Goal: Transaction & Acquisition: Purchase product/service

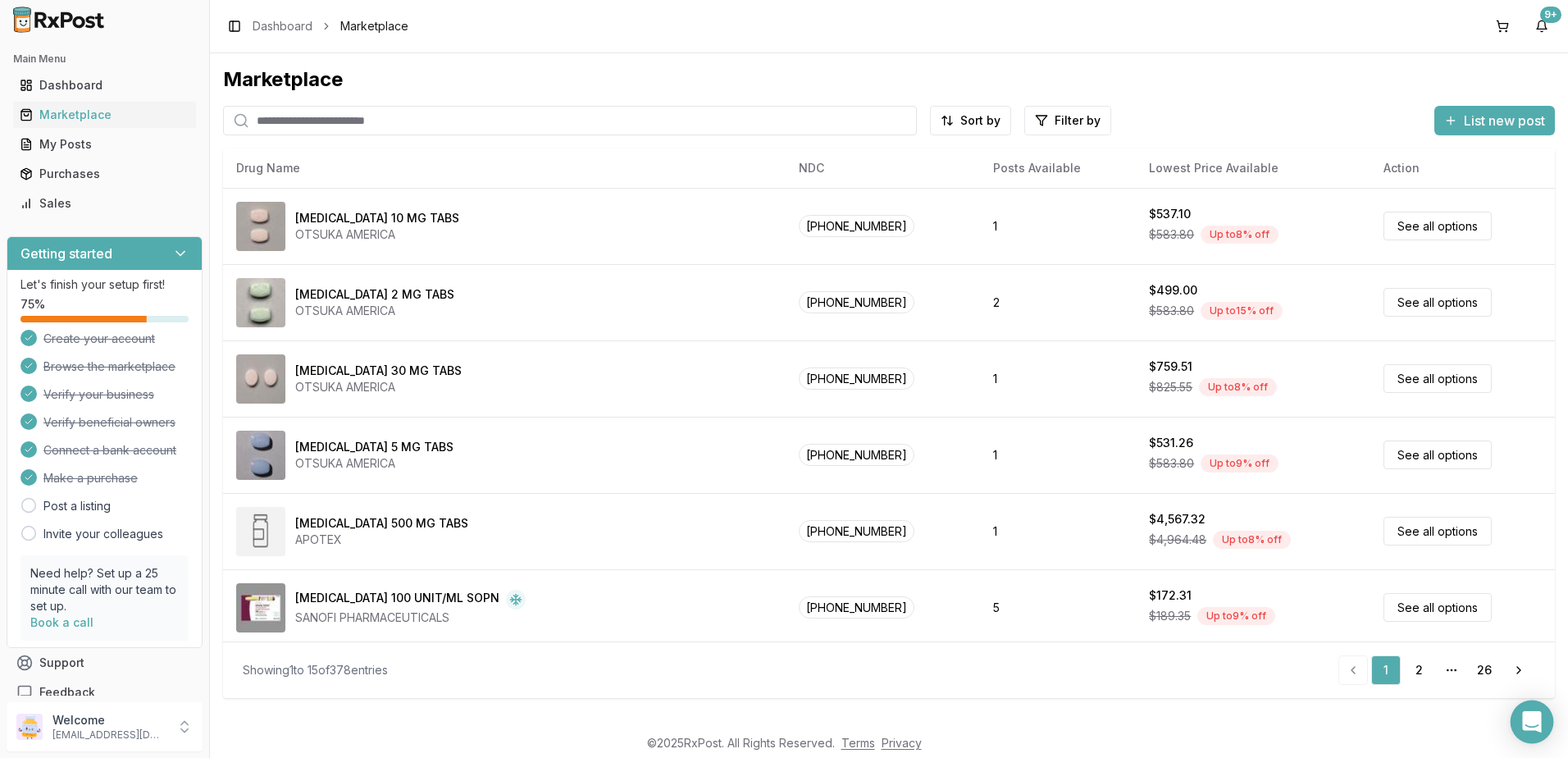
drag, startPoint x: 1533, startPoint y: 724, endPoint x: 1522, endPoint y: 710, distance: 17.8
click at [1533, 724] on icon "Open Intercom Messenger" at bounding box center [1531, 721] width 19 height 22
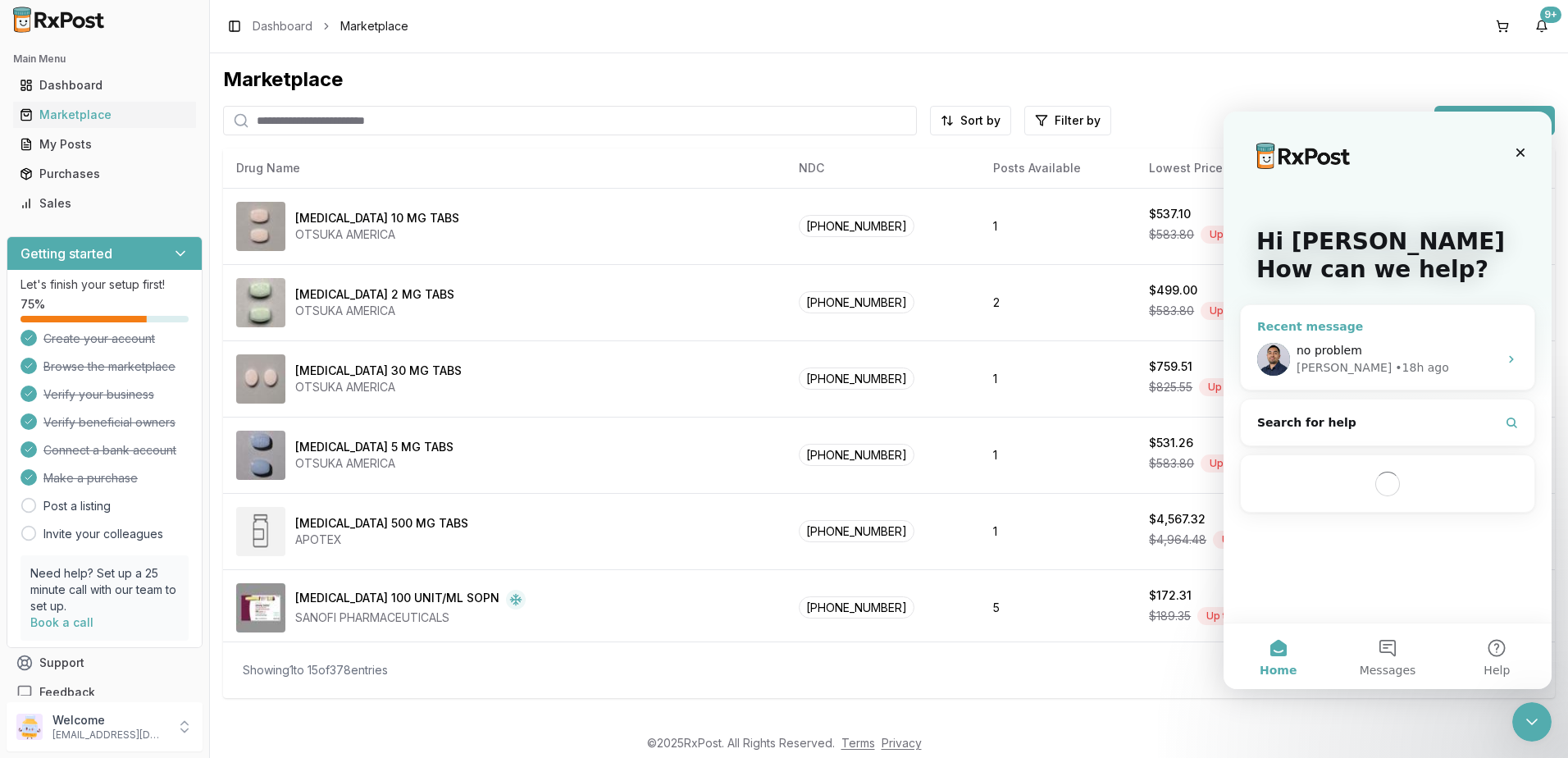
click at [1380, 346] on div "no problem" at bounding box center [1397, 351] width 202 height 17
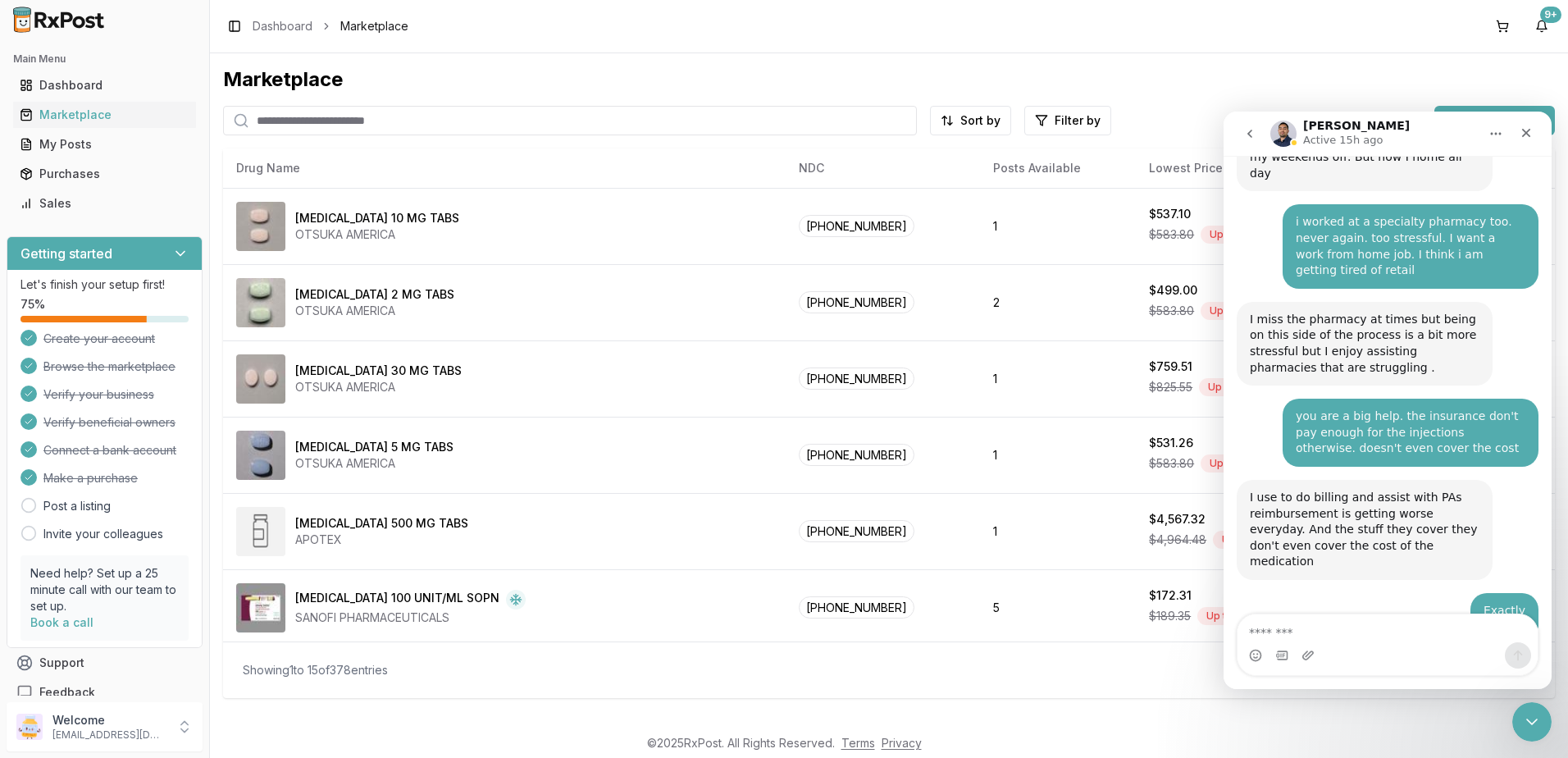
scroll to position [10540, 0]
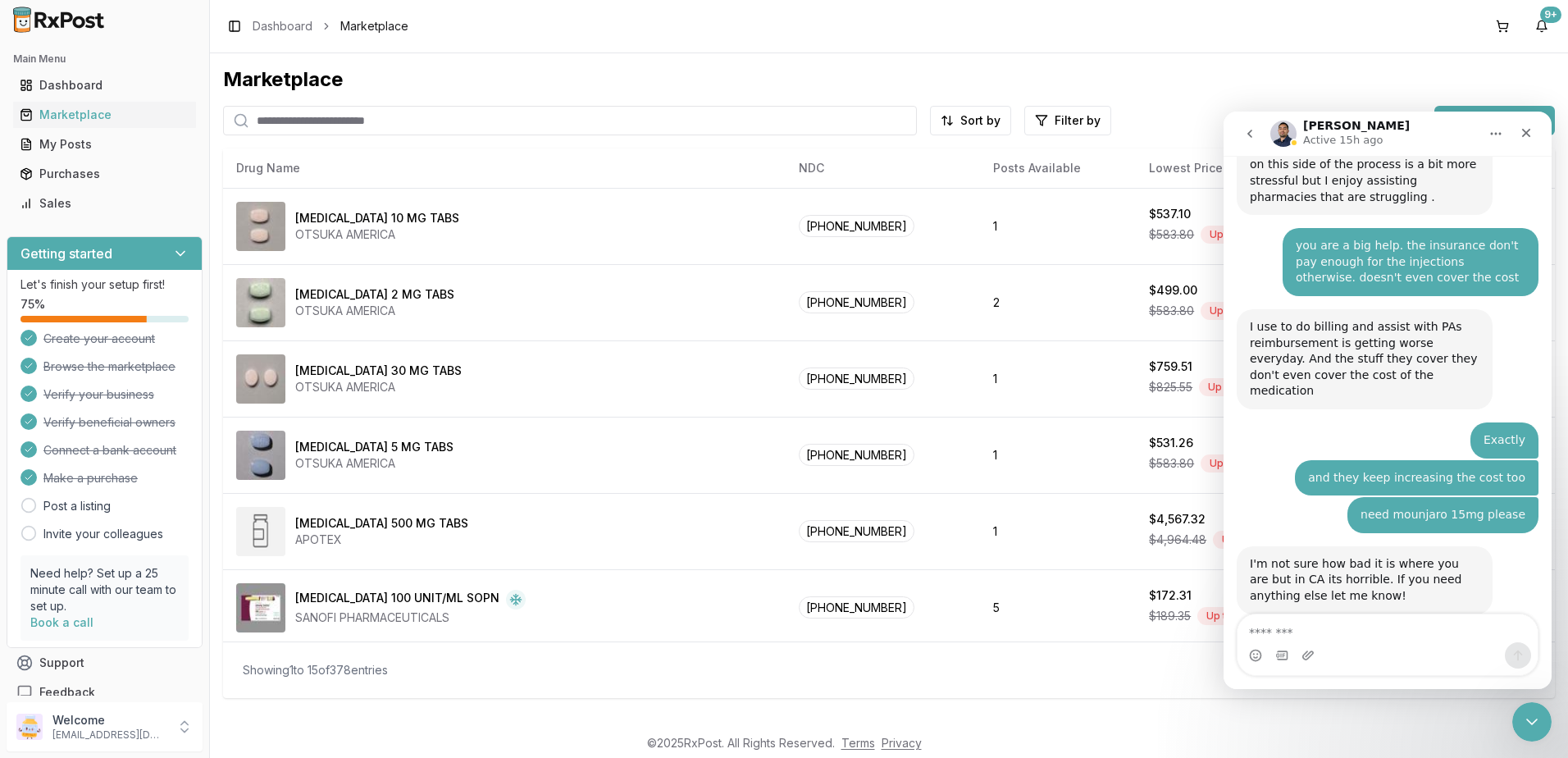
click at [1323, 624] on textarea "Message…" at bounding box center [1388, 629] width 300 height 28
click at [305, 120] on input "search" at bounding box center [570, 120] width 694 height 29
type input "*********"
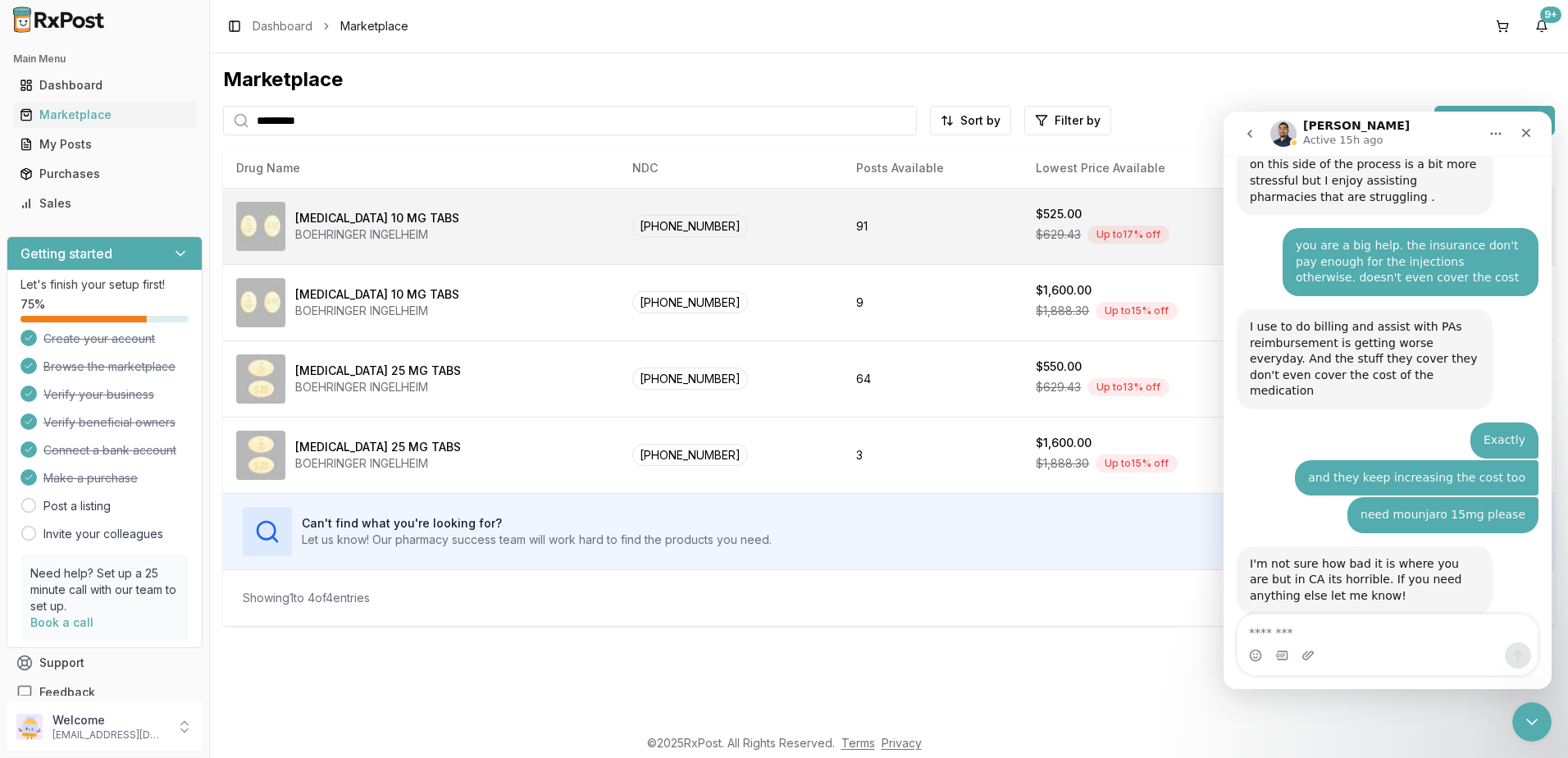
drag, startPoint x: 875, startPoint y: 225, endPoint x: 29, endPoint y: 247, distance: 846.3
click at [875, 225] on td "91" at bounding box center [933, 225] width 180 height 76
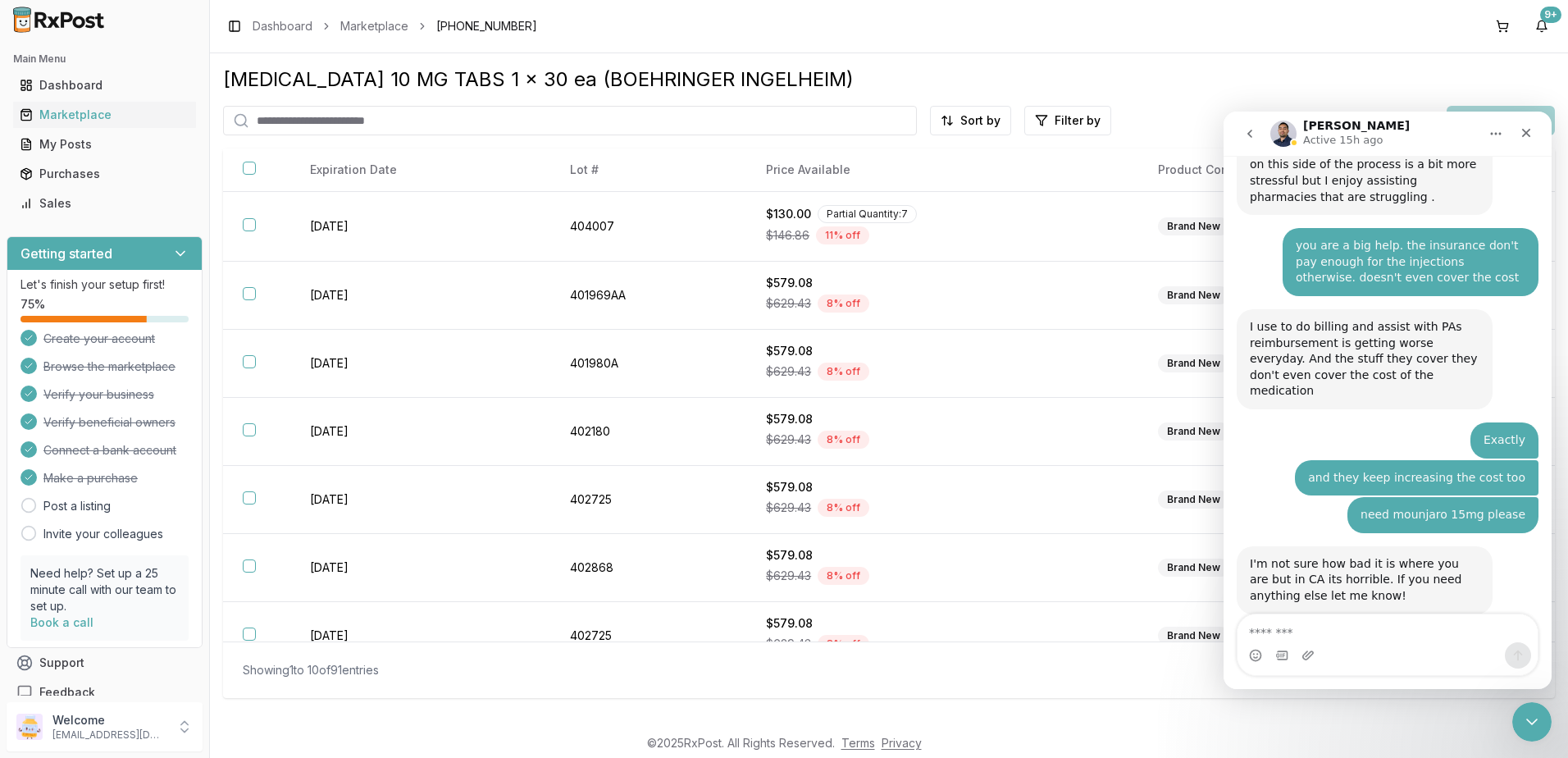
click at [1525, 722] on icon "Close Intercom Messenger" at bounding box center [1531, 721] width 20 height 20
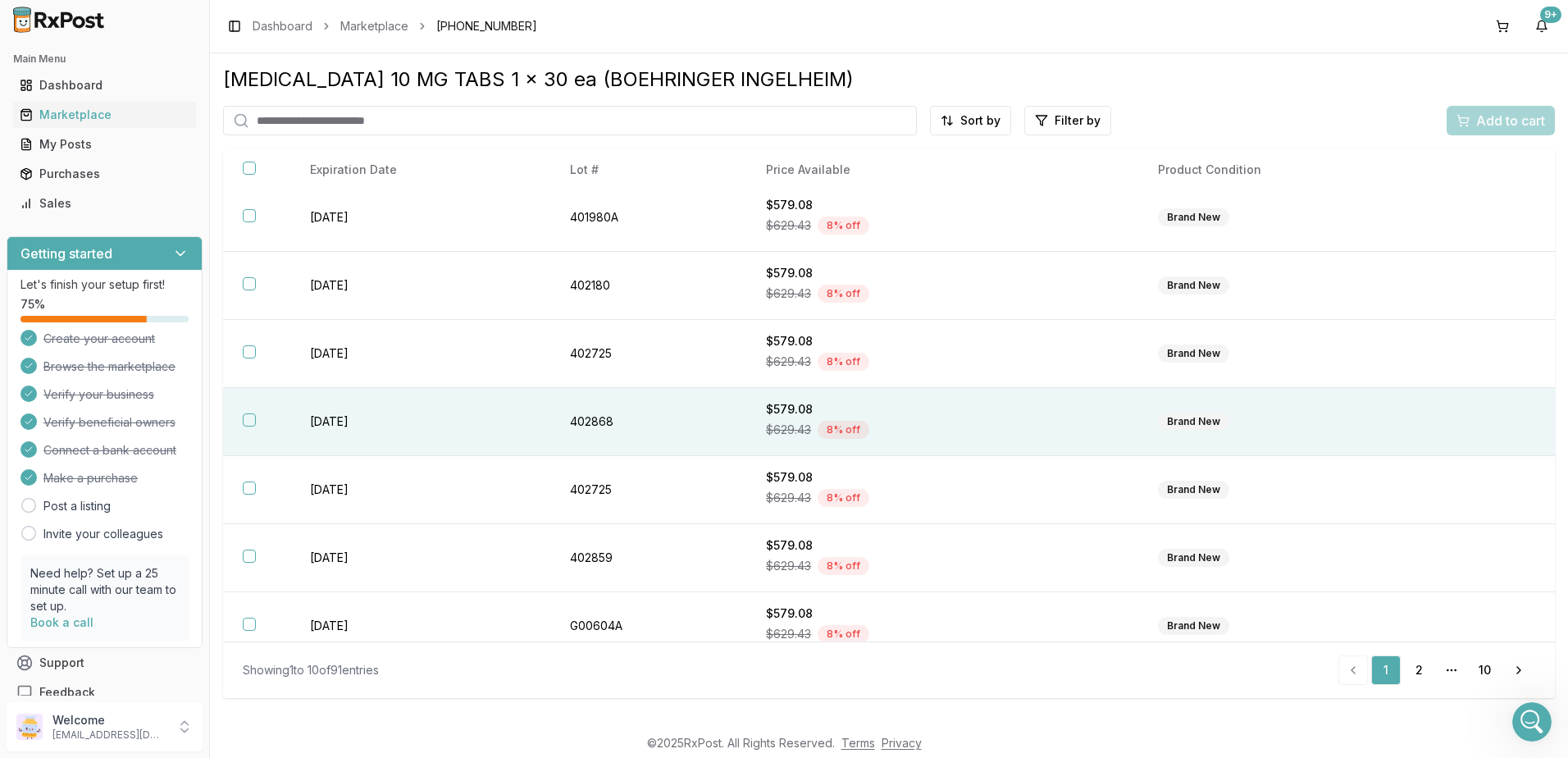
scroll to position [233, 0]
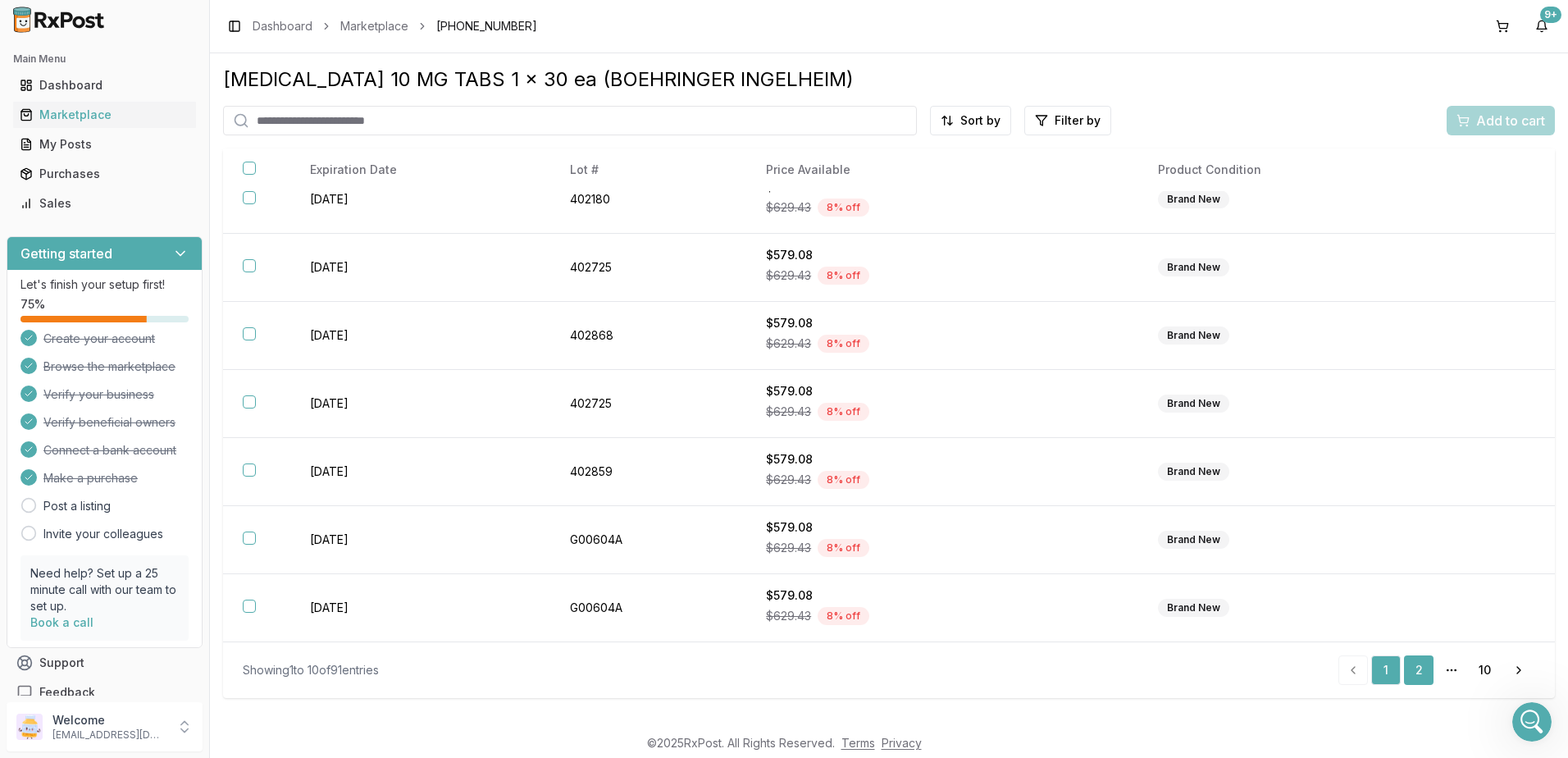
drag, startPoint x: 1420, startPoint y: 672, endPoint x: 1409, endPoint y: 664, distance: 13.6
click at [1420, 672] on link "2" at bounding box center [1418, 670] width 29 height 29
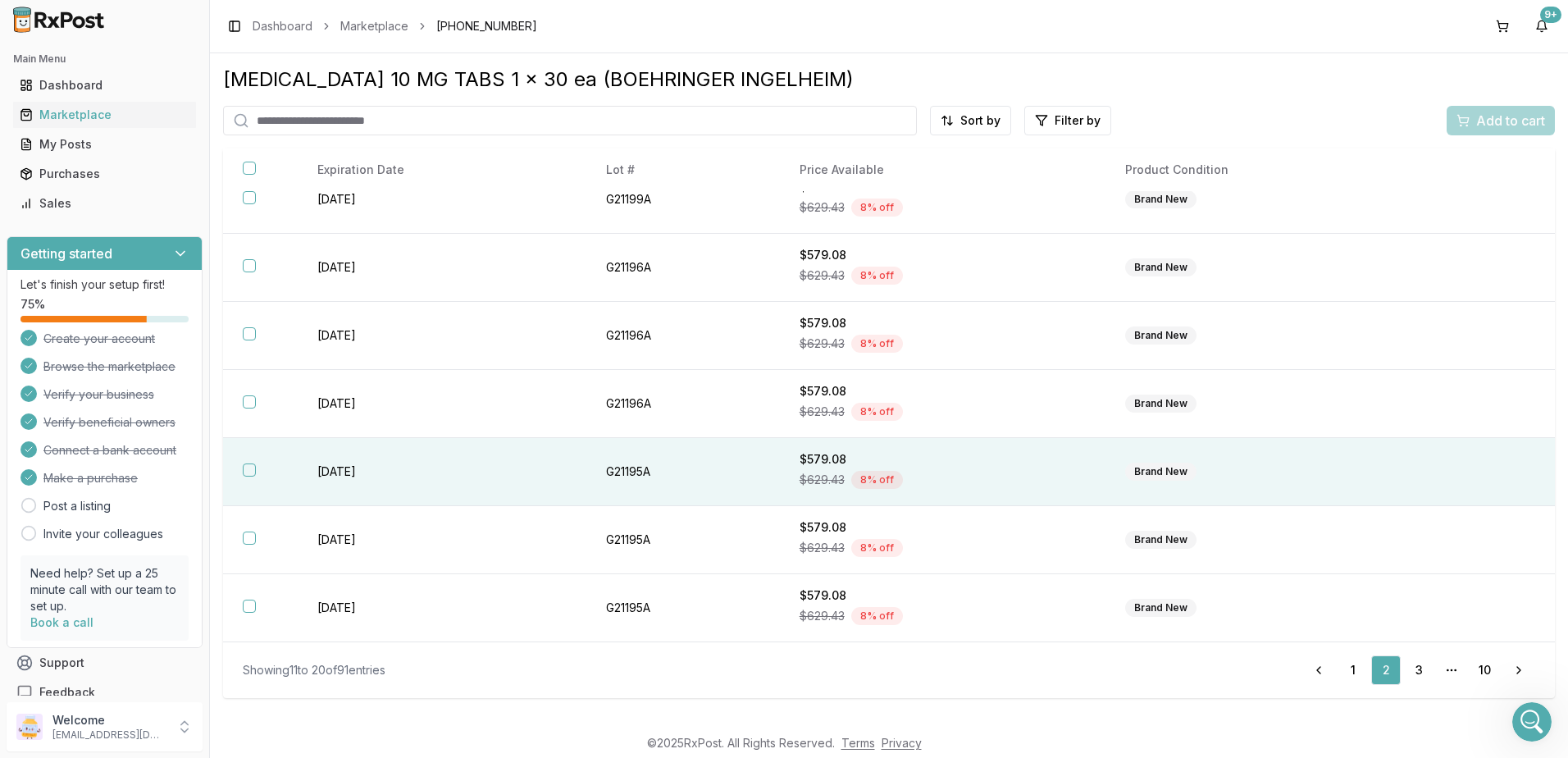
scroll to position [231, 0]
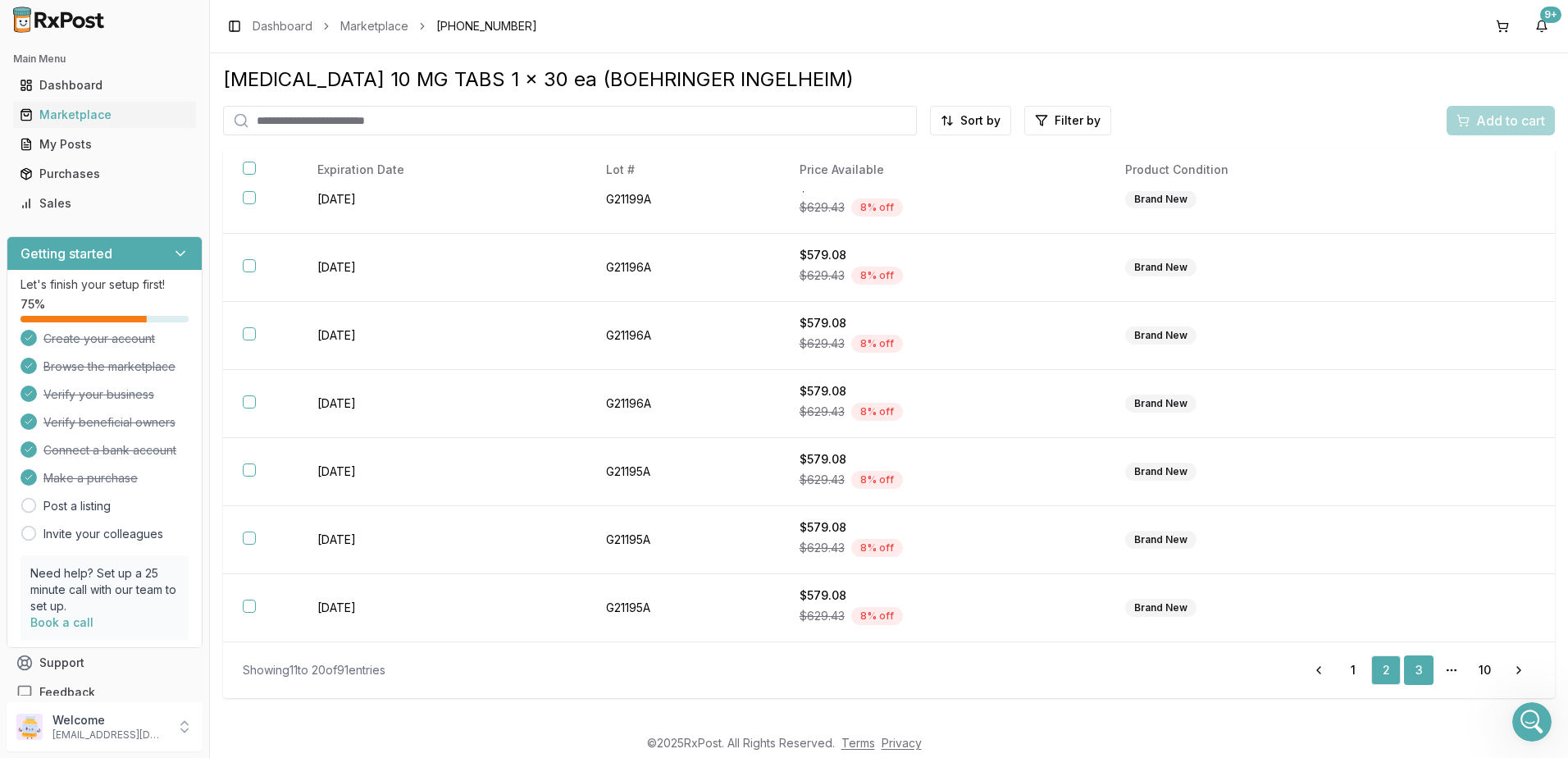
click at [1424, 673] on link "3" at bounding box center [1418, 670] width 29 height 29
click at [1415, 672] on link "4" at bounding box center [1418, 670] width 29 height 29
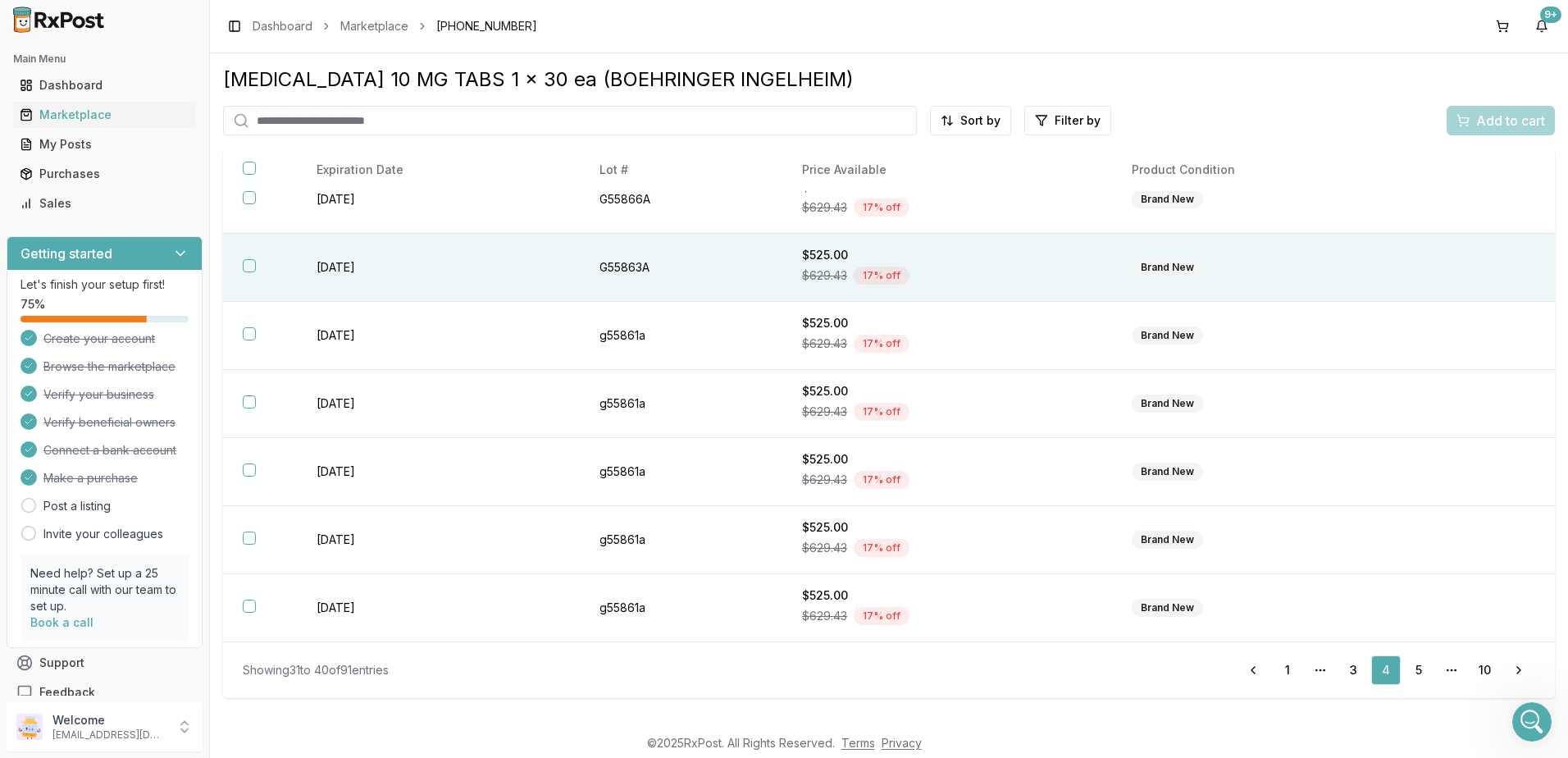
click at [966, 257] on div "$525.00" at bounding box center [947, 254] width 291 height 16
click at [1500, 119] on span "Add to cart" at bounding box center [1510, 120] width 68 height 20
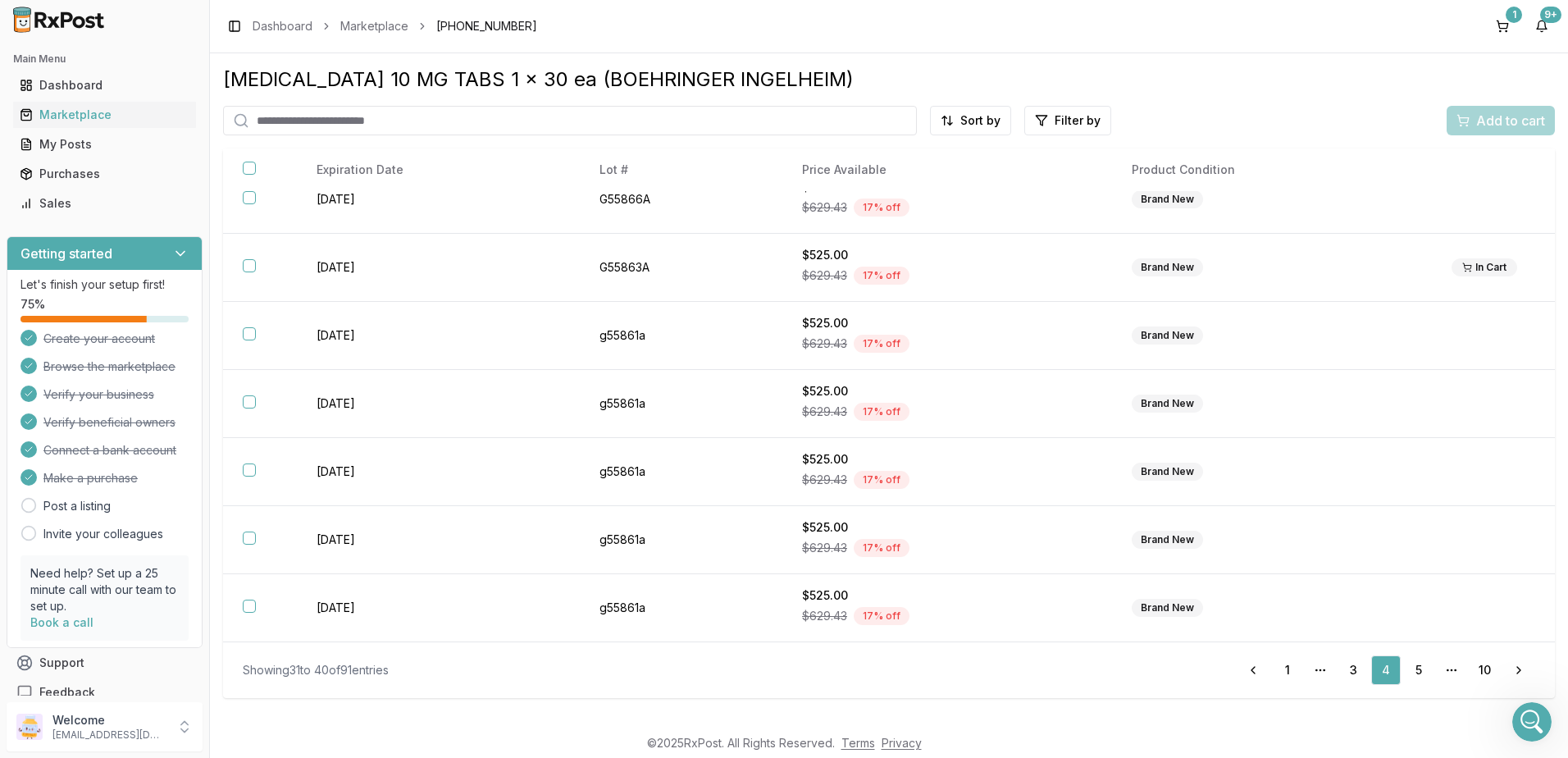
click at [1530, 725] on icon "Open Intercom Messenger" at bounding box center [1532, 722] width 27 height 27
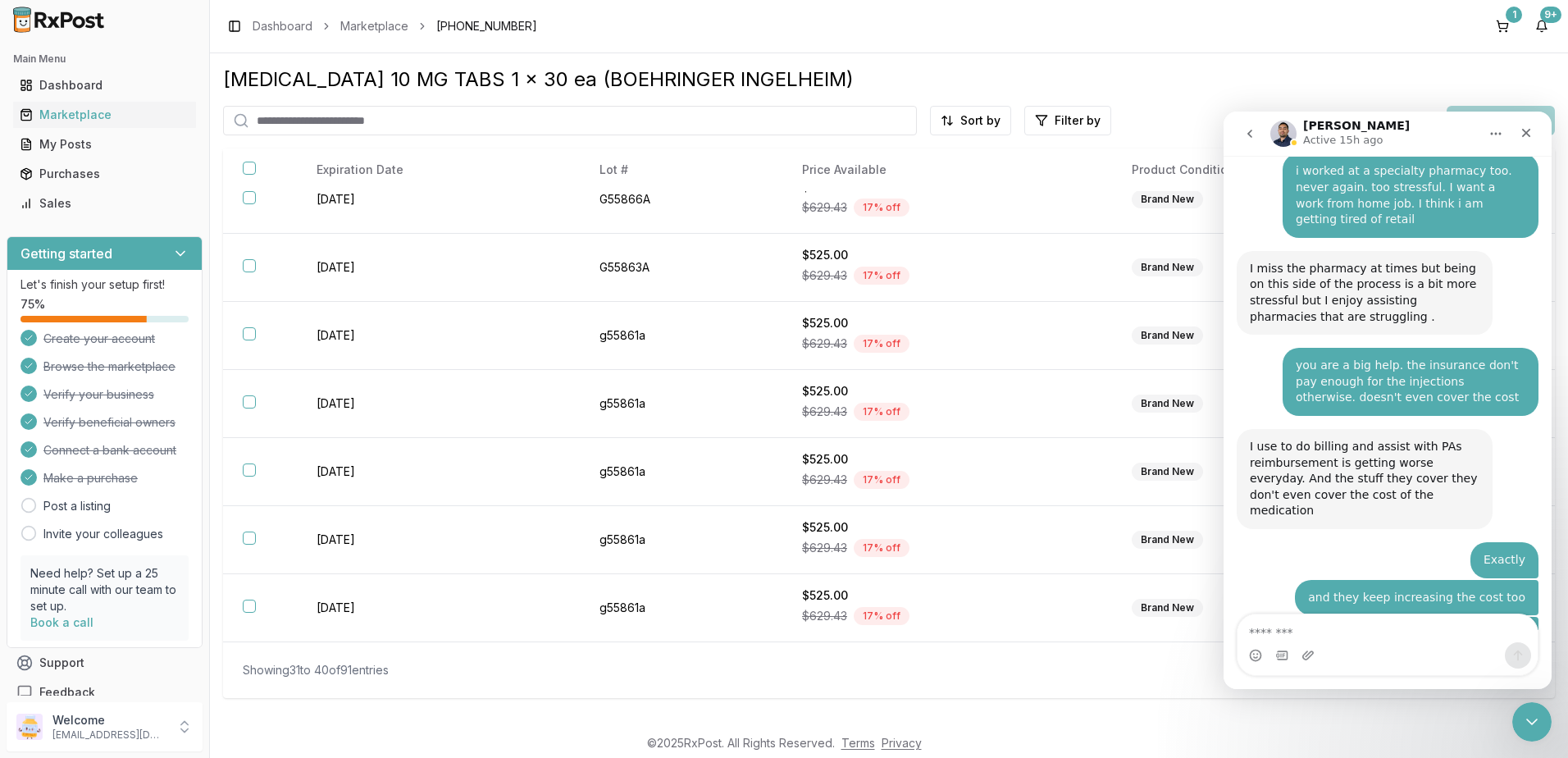
scroll to position [10540, 0]
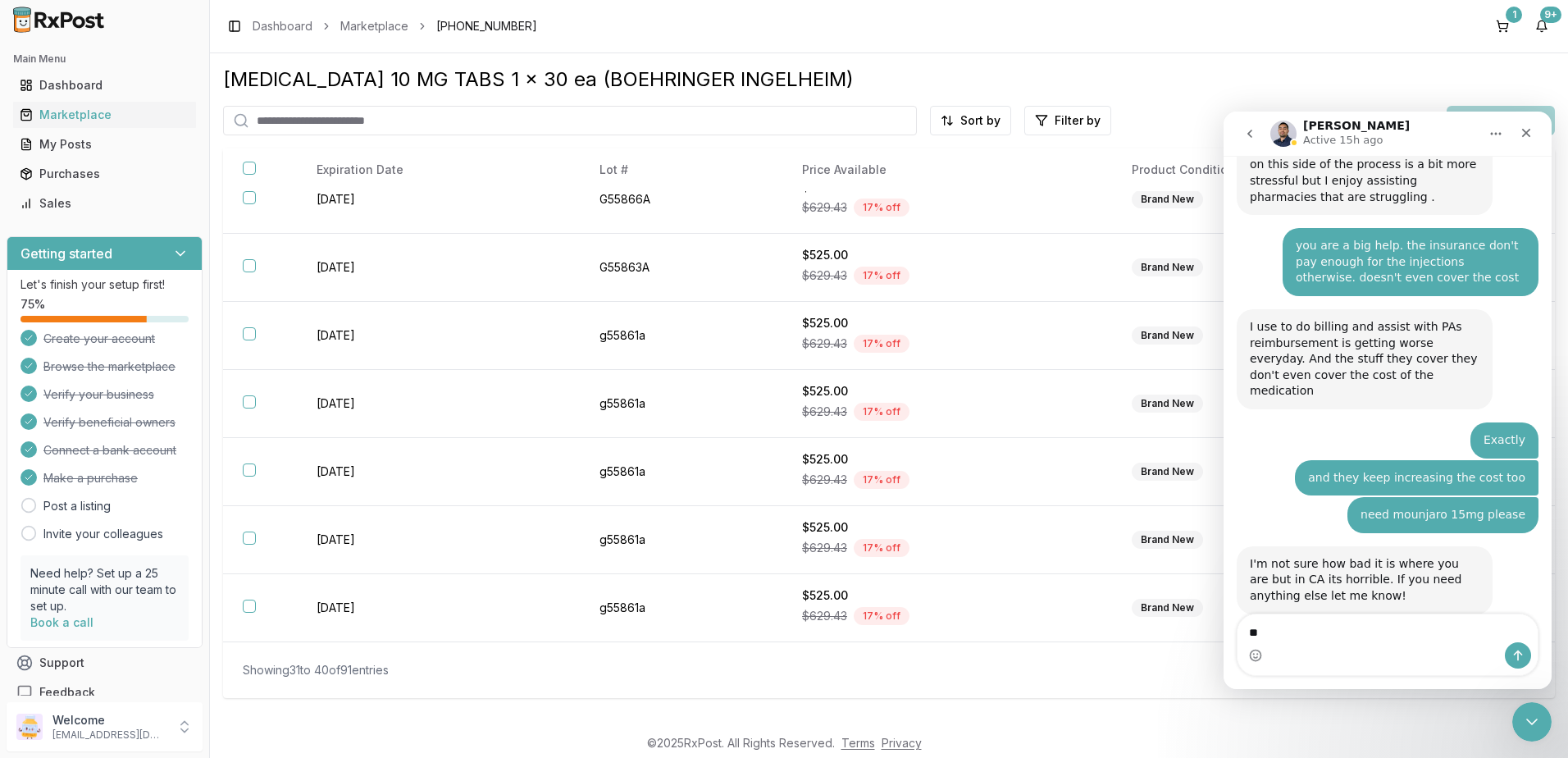
type textarea "*"
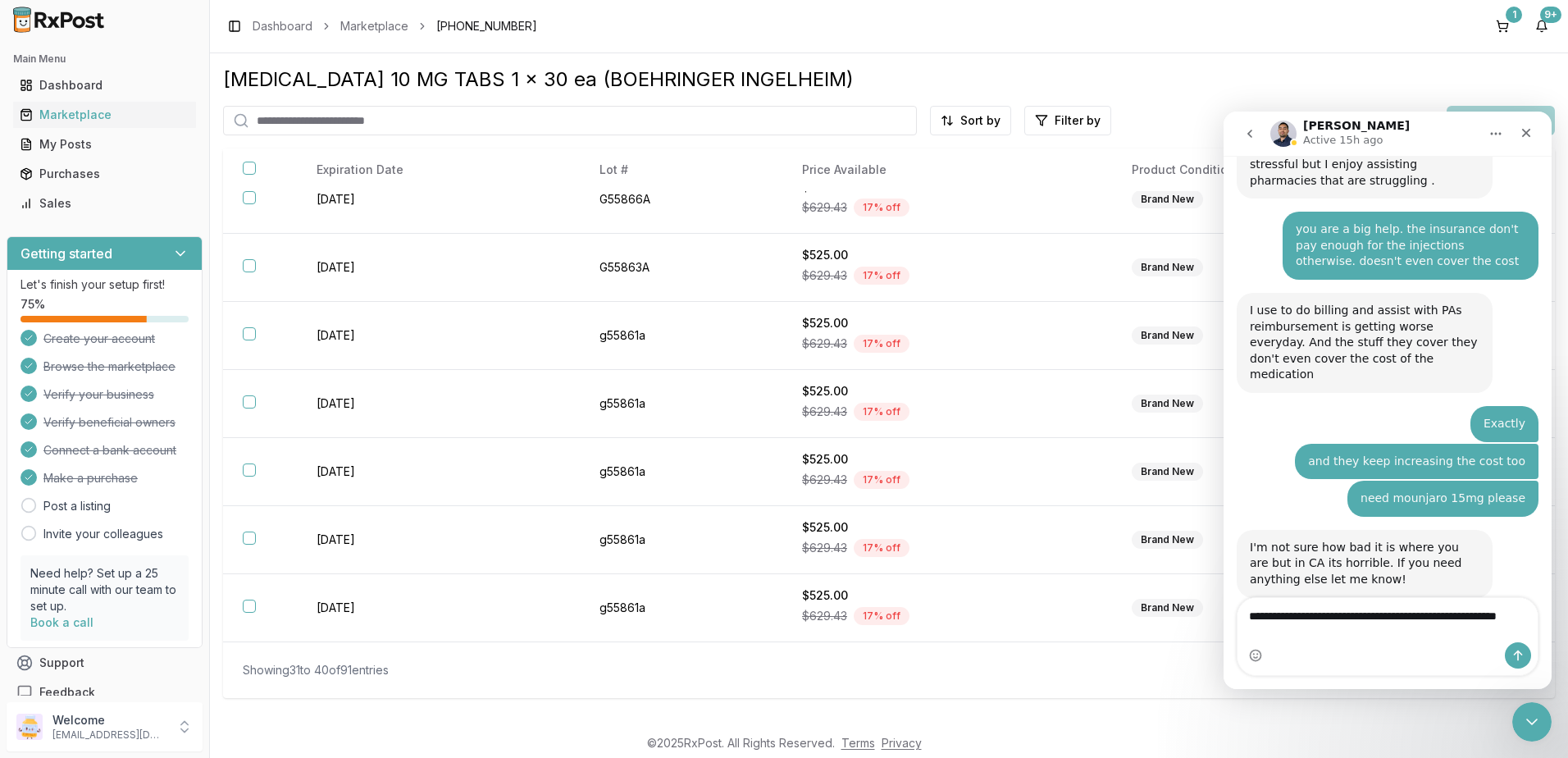
type textarea "**********"
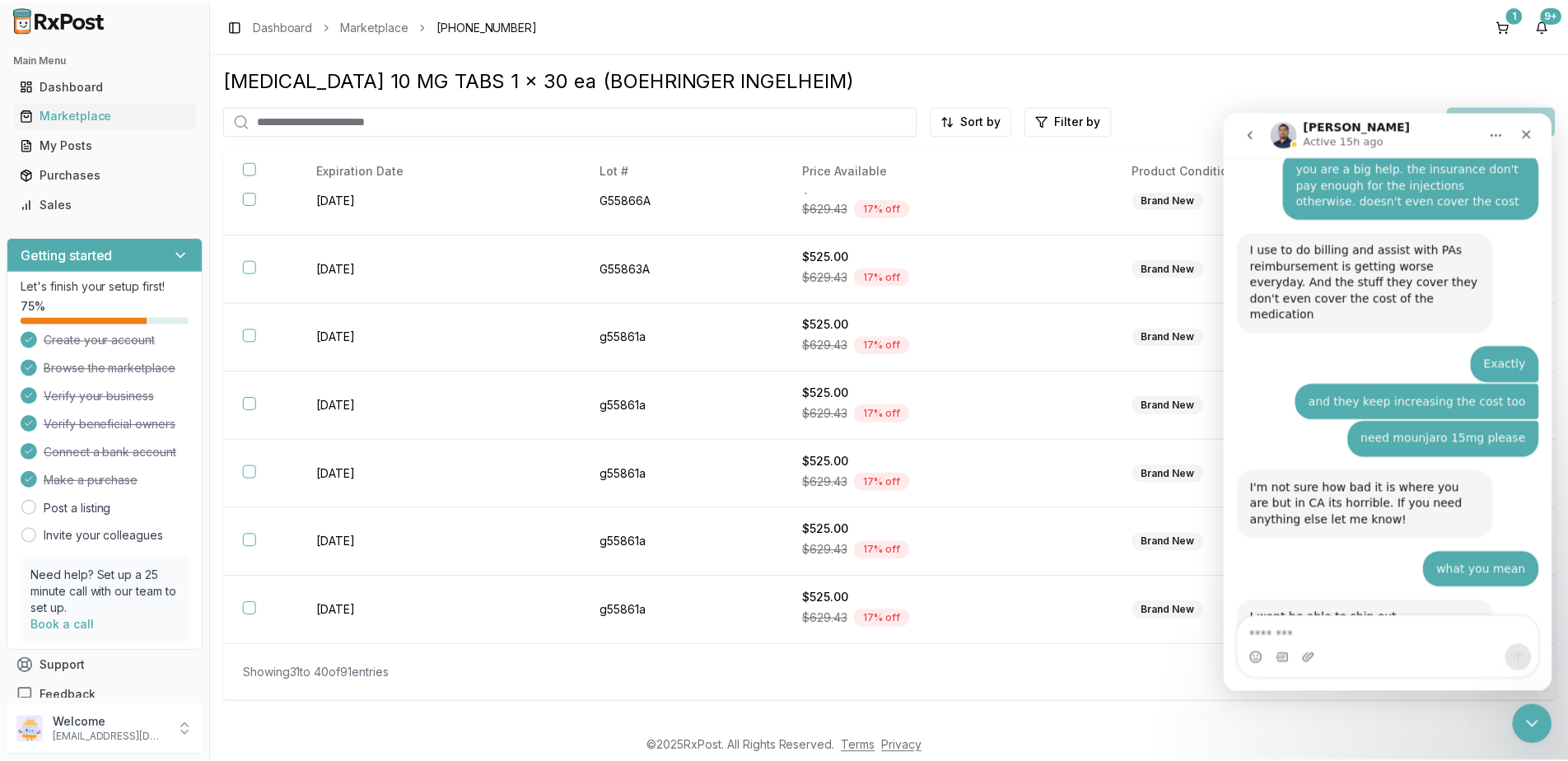
scroll to position [10668, 0]
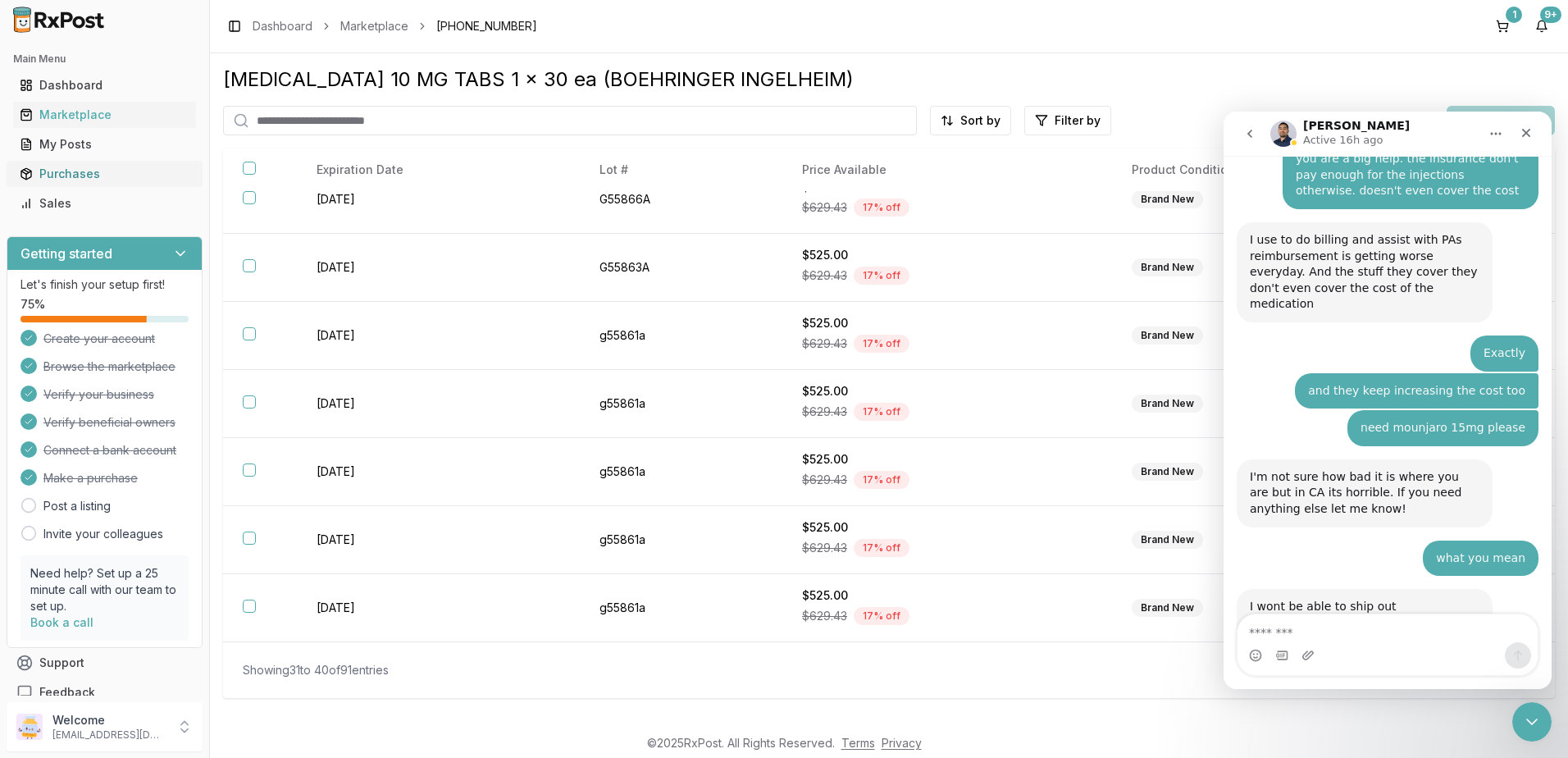
click at [60, 168] on div "Purchases" at bounding box center [104, 174] width 170 height 16
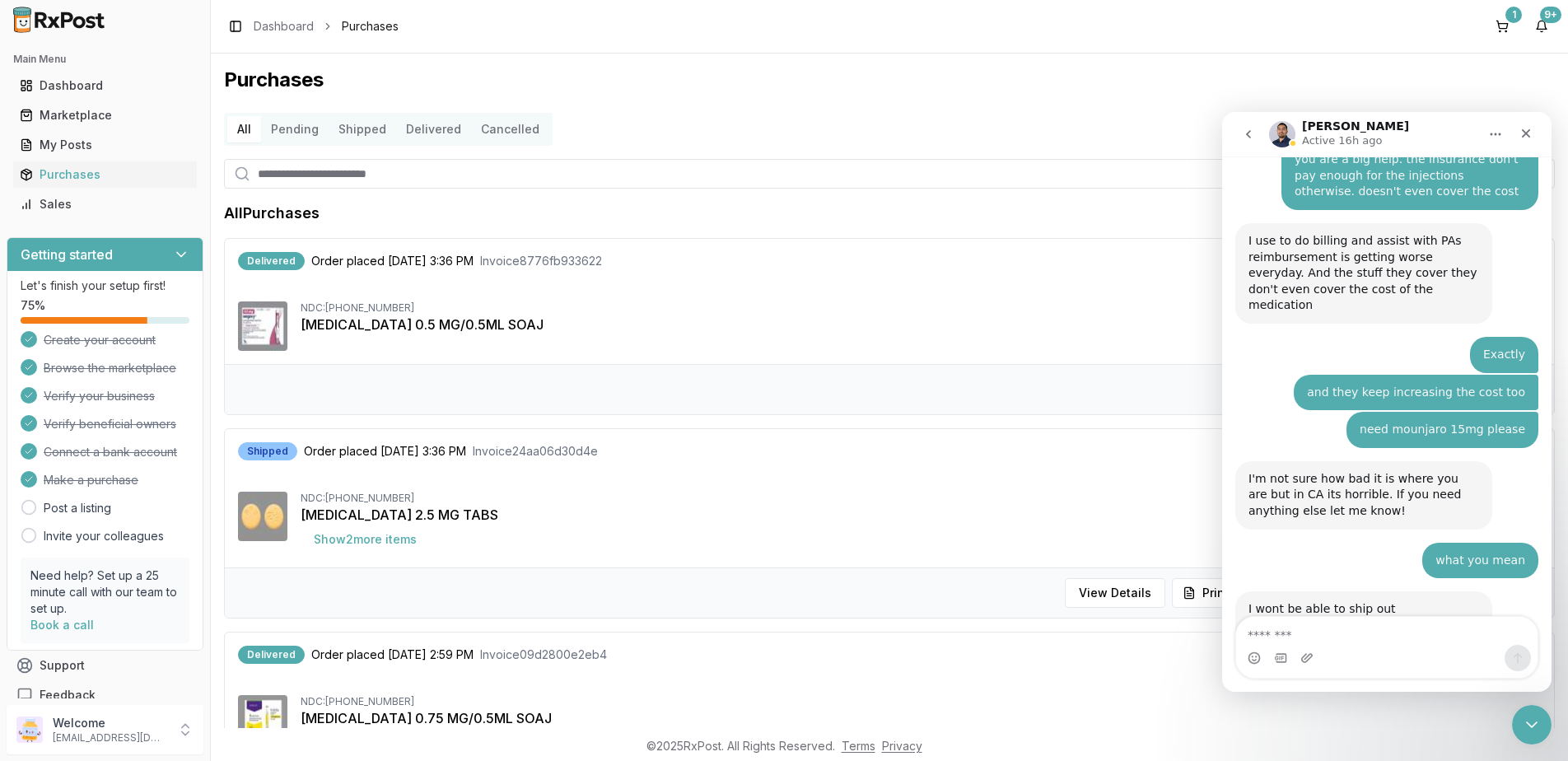
click at [1534, 717] on icon "Close Intercom Messenger" at bounding box center [1531, 724] width 20 height 20
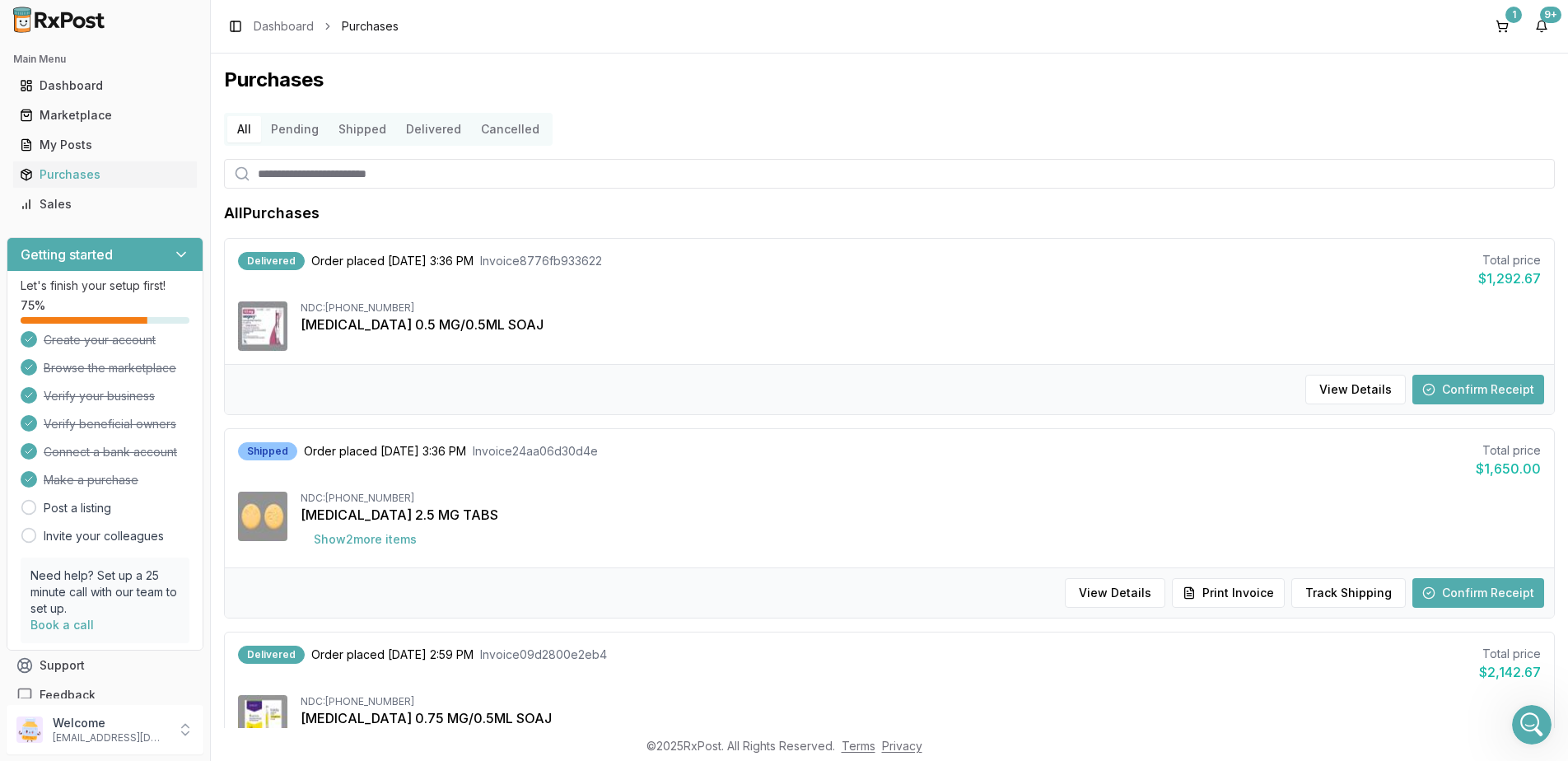
click at [1461, 393] on button "Confirm Receipt" at bounding box center [1479, 389] width 132 height 29
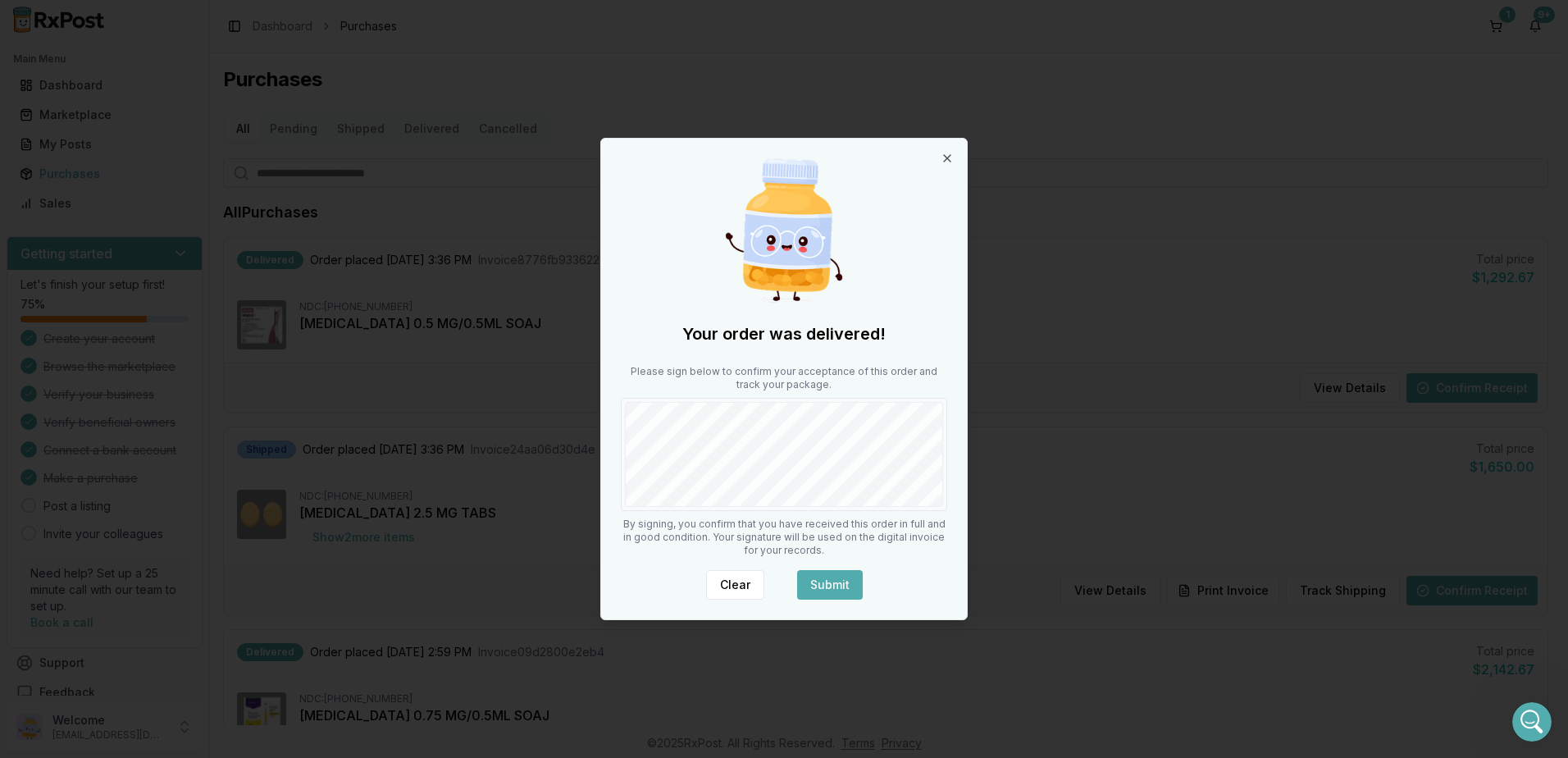
click at [836, 586] on button "Submit" at bounding box center [830, 584] width 66 height 29
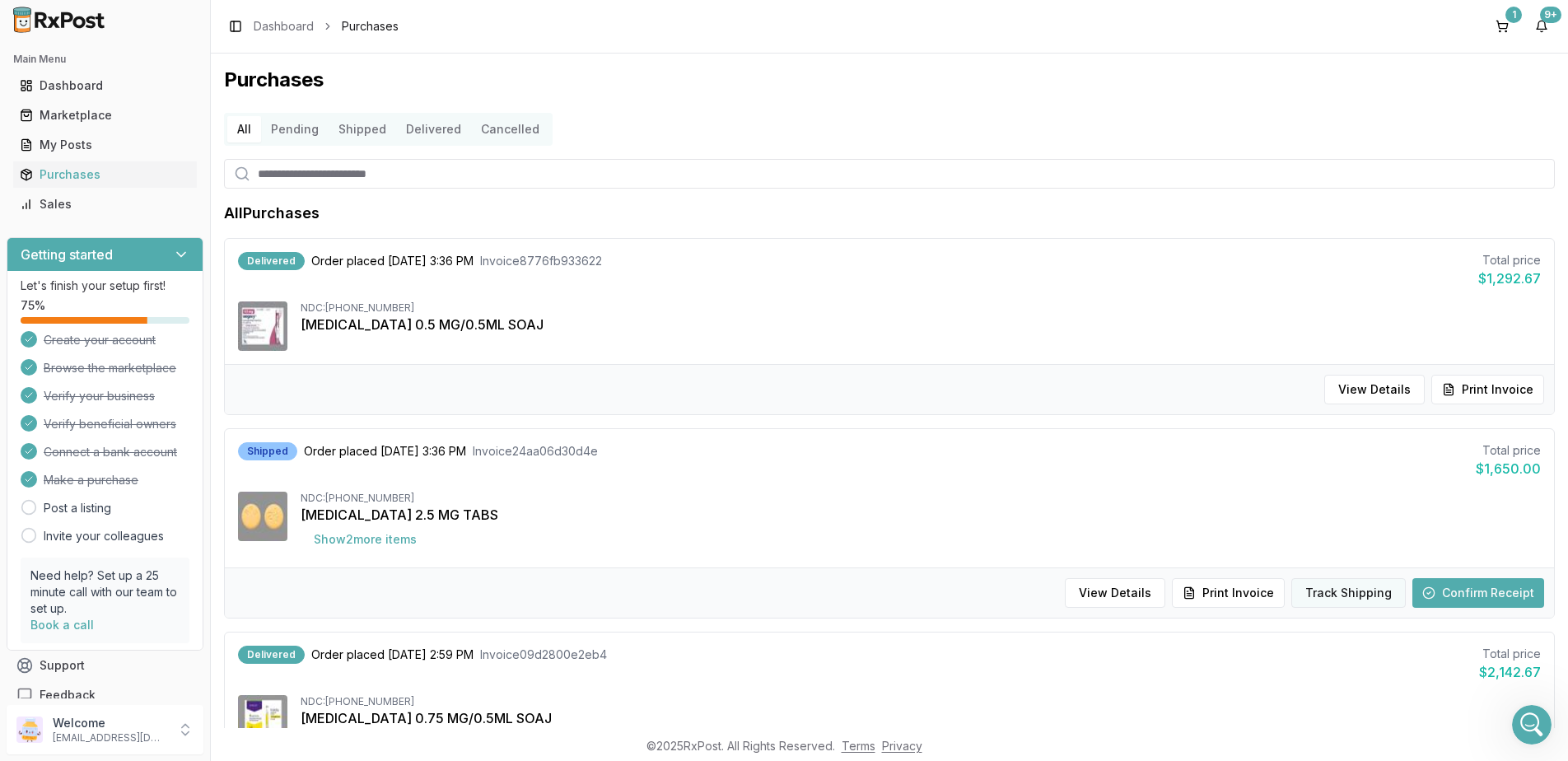
click at [1347, 590] on button "Track Shipping" at bounding box center [1349, 592] width 115 height 29
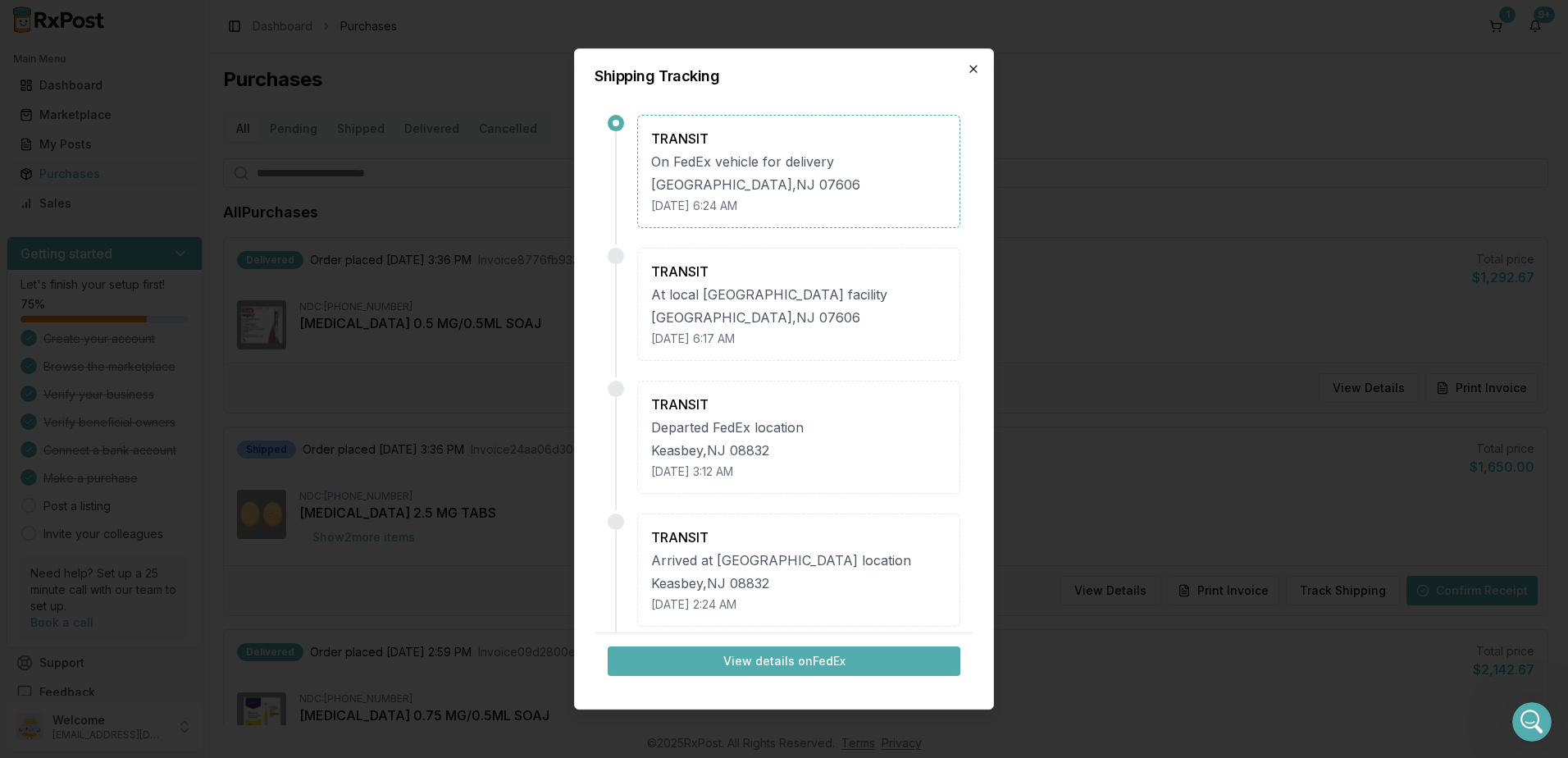
click at [969, 68] on icon "button" at bounding box center [973, 68] width 13 height 13
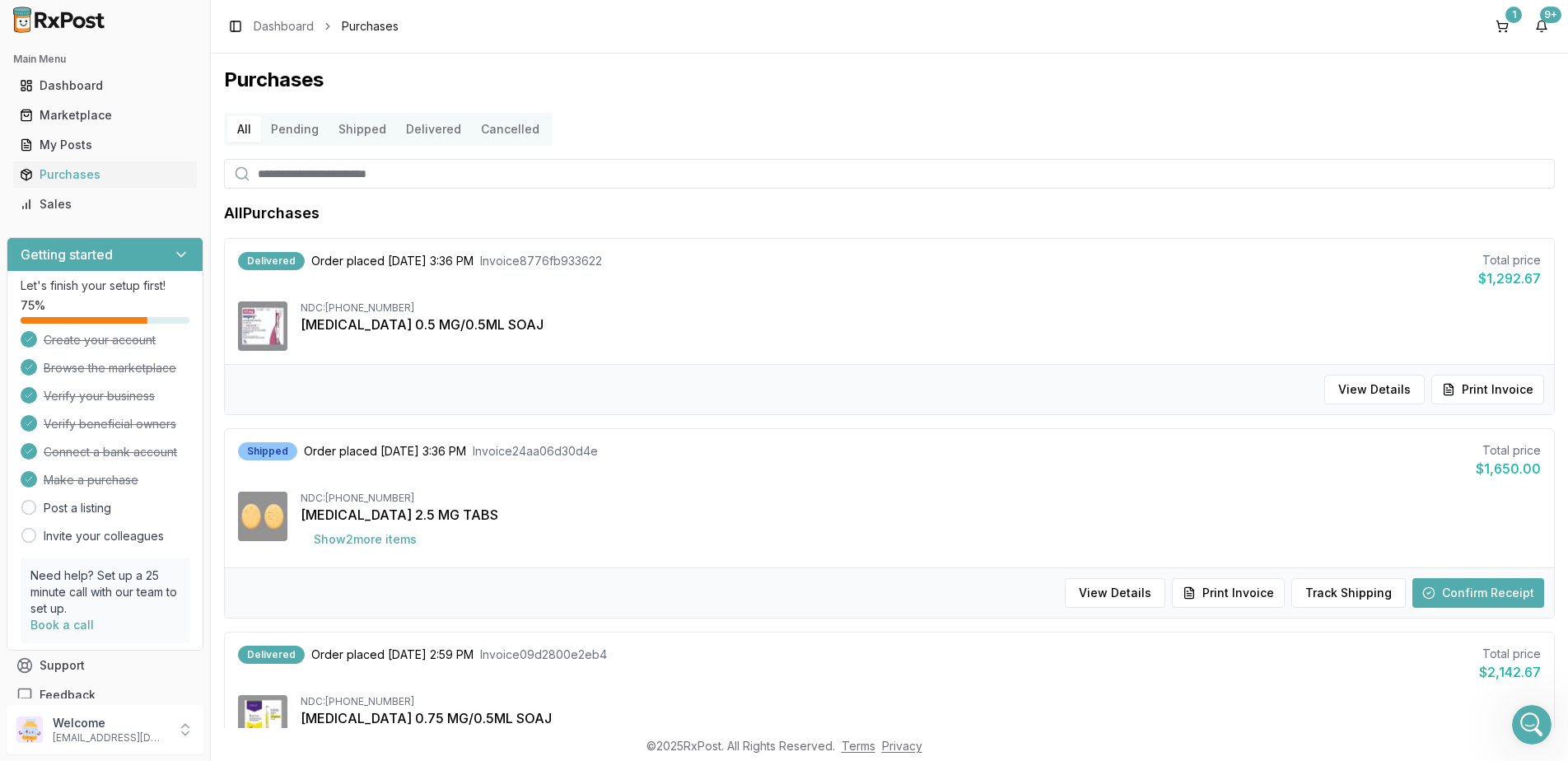
scroll to position [165, 0]
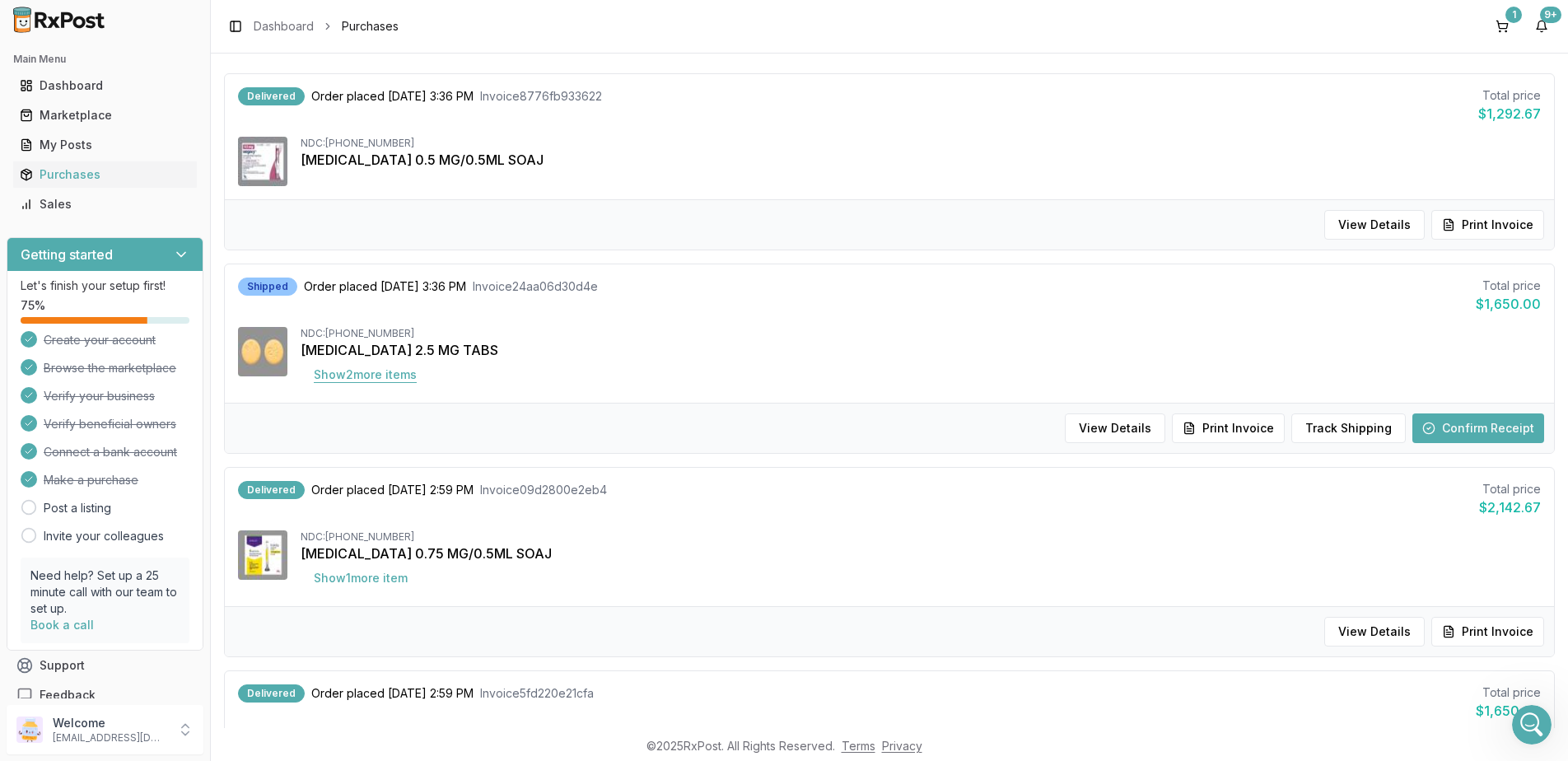
click at [372, 377] on button "Show 2 more item s" at bounding box center [364, 374] width 129 height 29
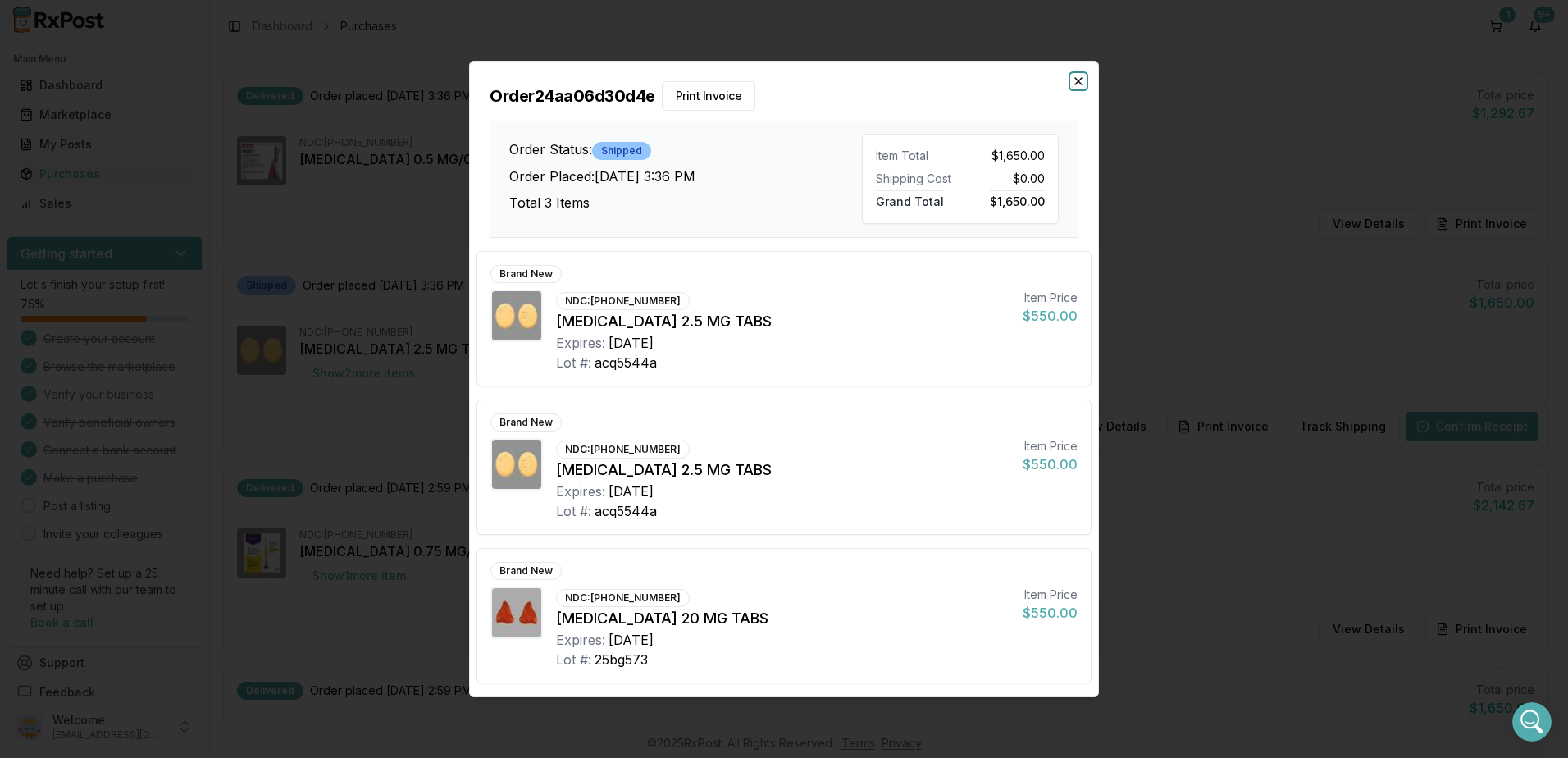
click at [1078, 83] on icon "button" at bounding box center [1078, 82] width 13 height 13
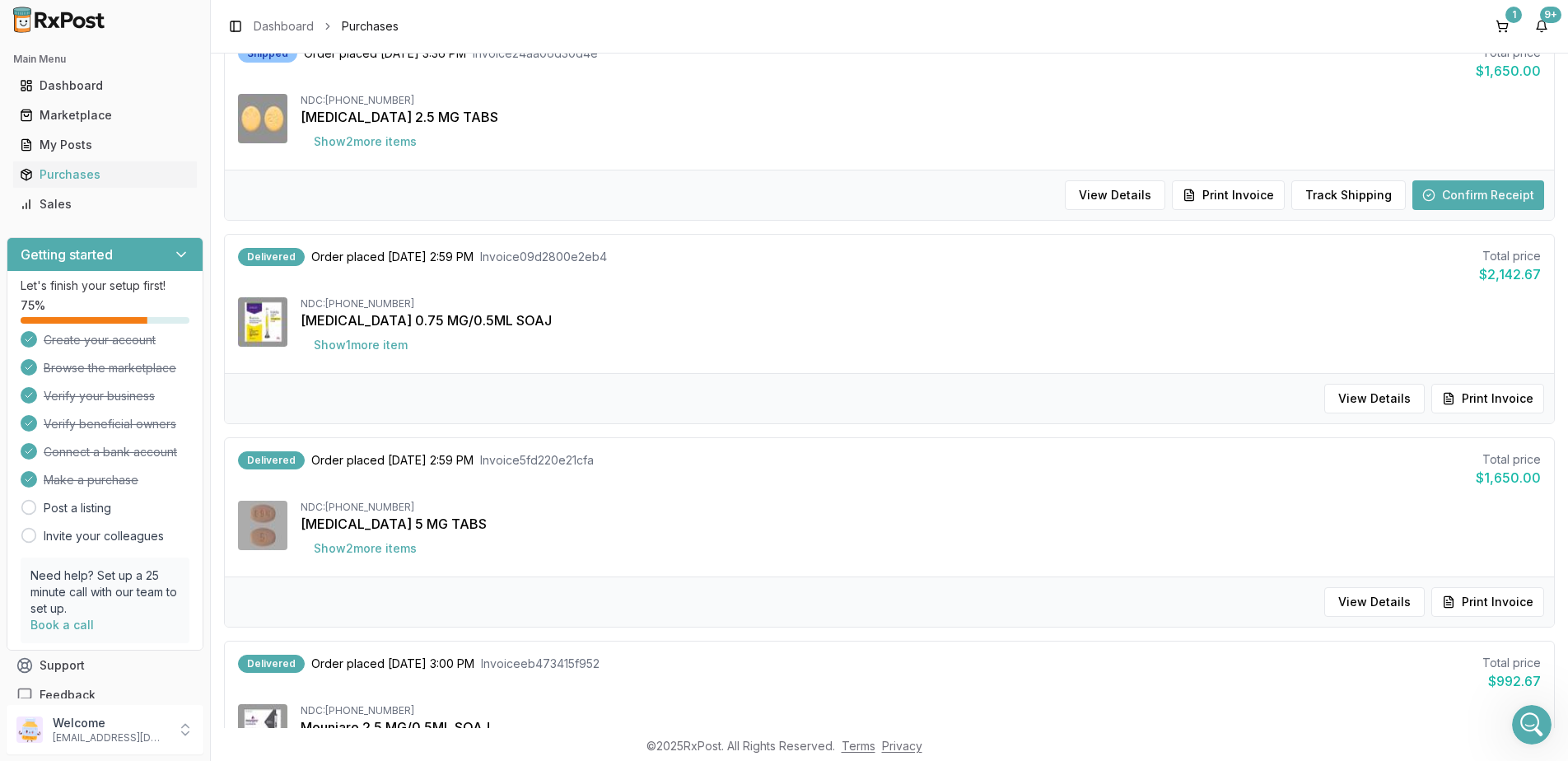
scroll to position [330, 0]
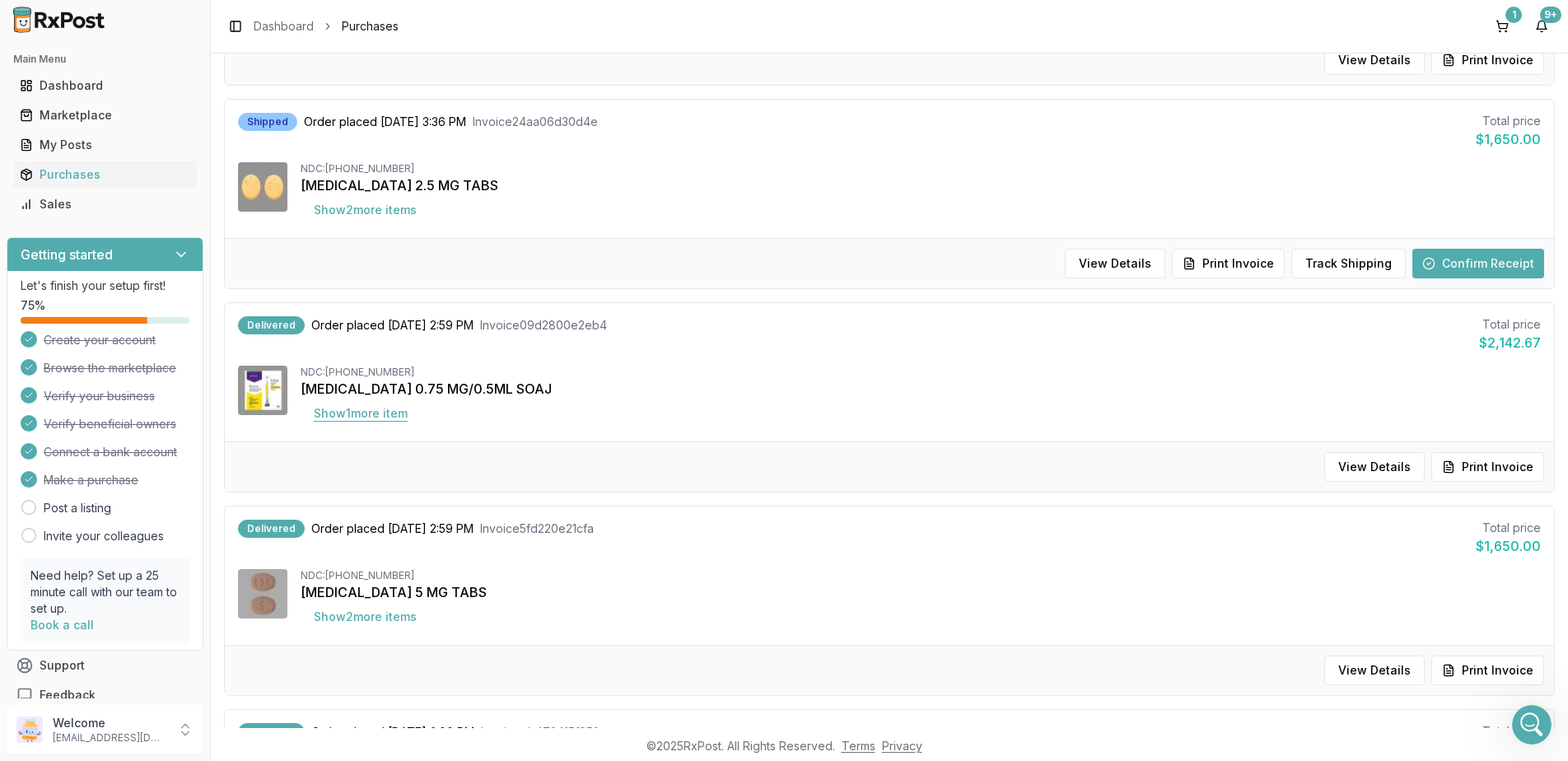
click at [385, 405] on button "Show 1 more item" at bounding box center [361, 413] width 121 height 29
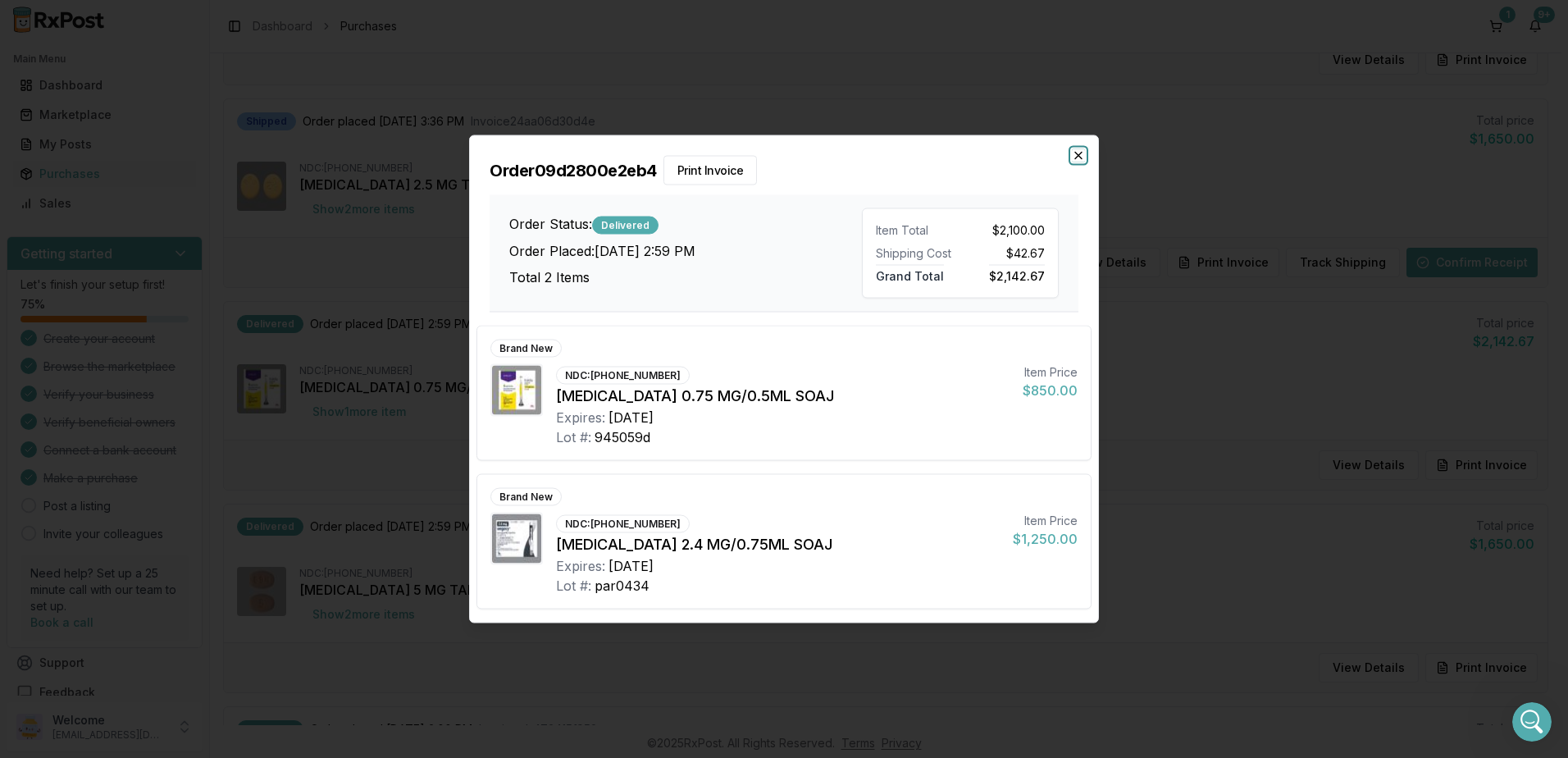
click at [1072, 154] on icon "button" at bounding box center [1078, 156] width 13 height 13
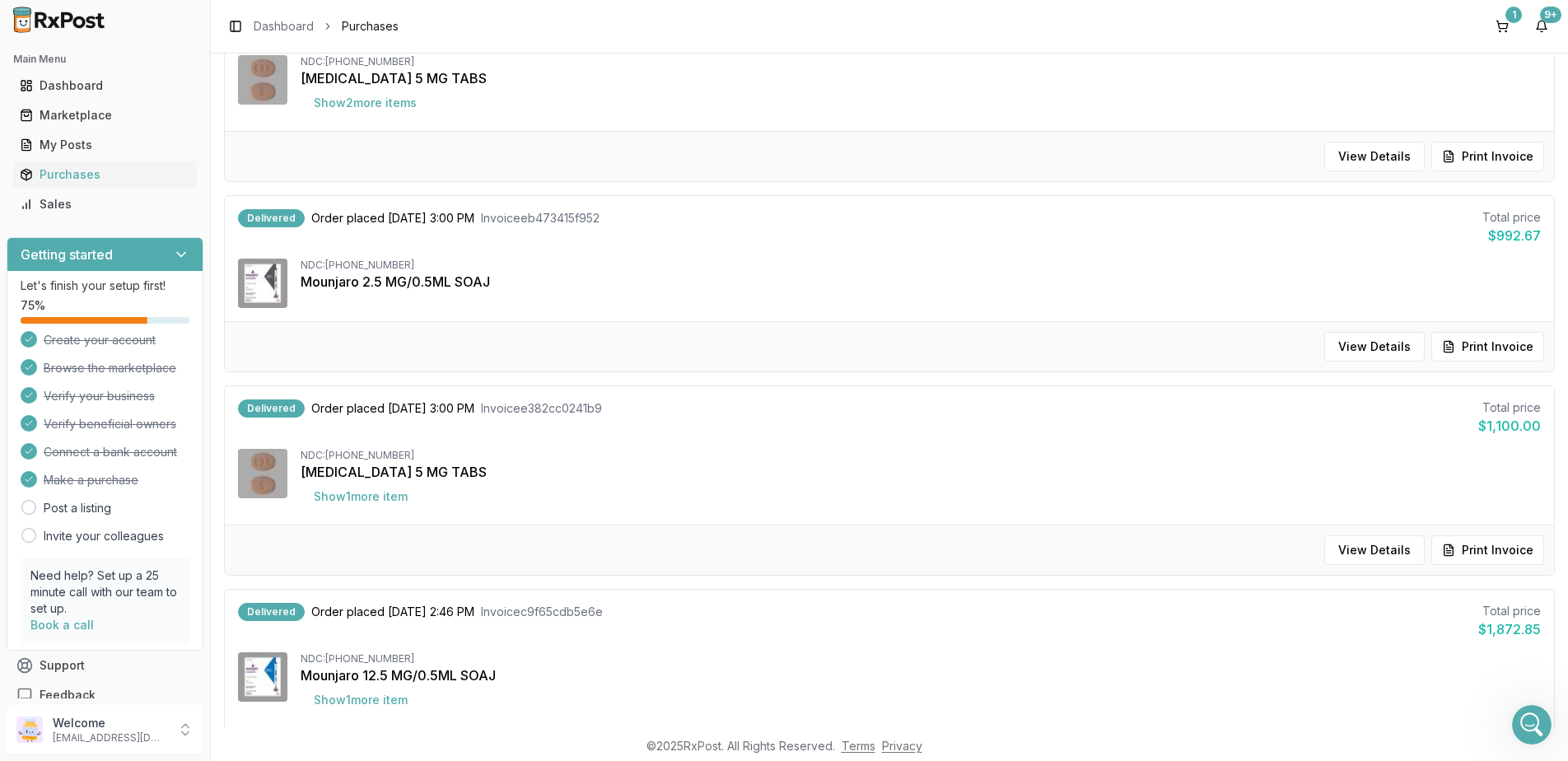
scroll to position [906, 0]
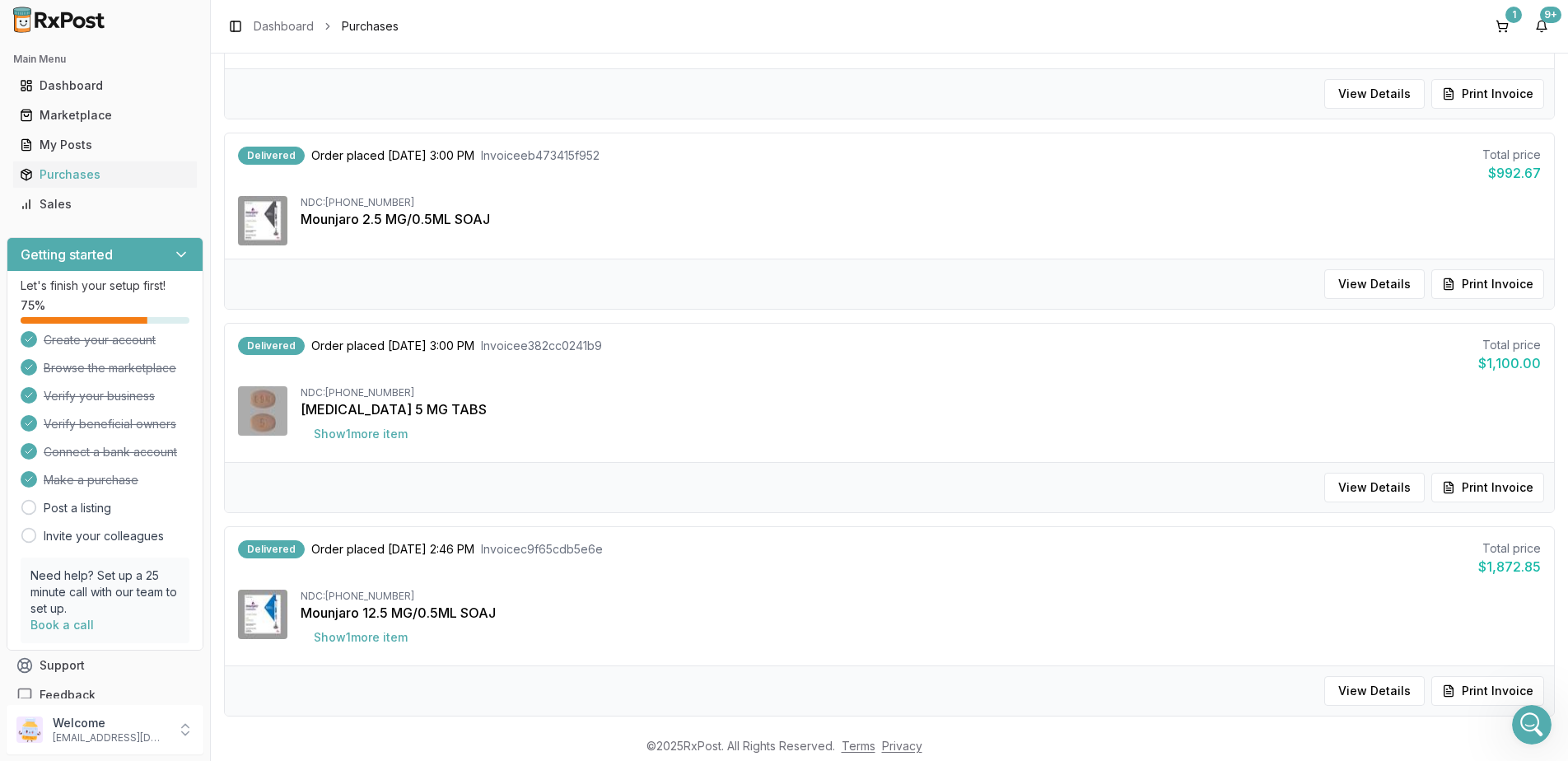
drag, startPoint x: 1540, startPoint y: 731, endPoint x: 1520, endPoint y: 714, distance: 26.2
click at [1540, 731] on icon "Open Intercom Messenger" at bounding box center [1532, 725] width 27 height 27
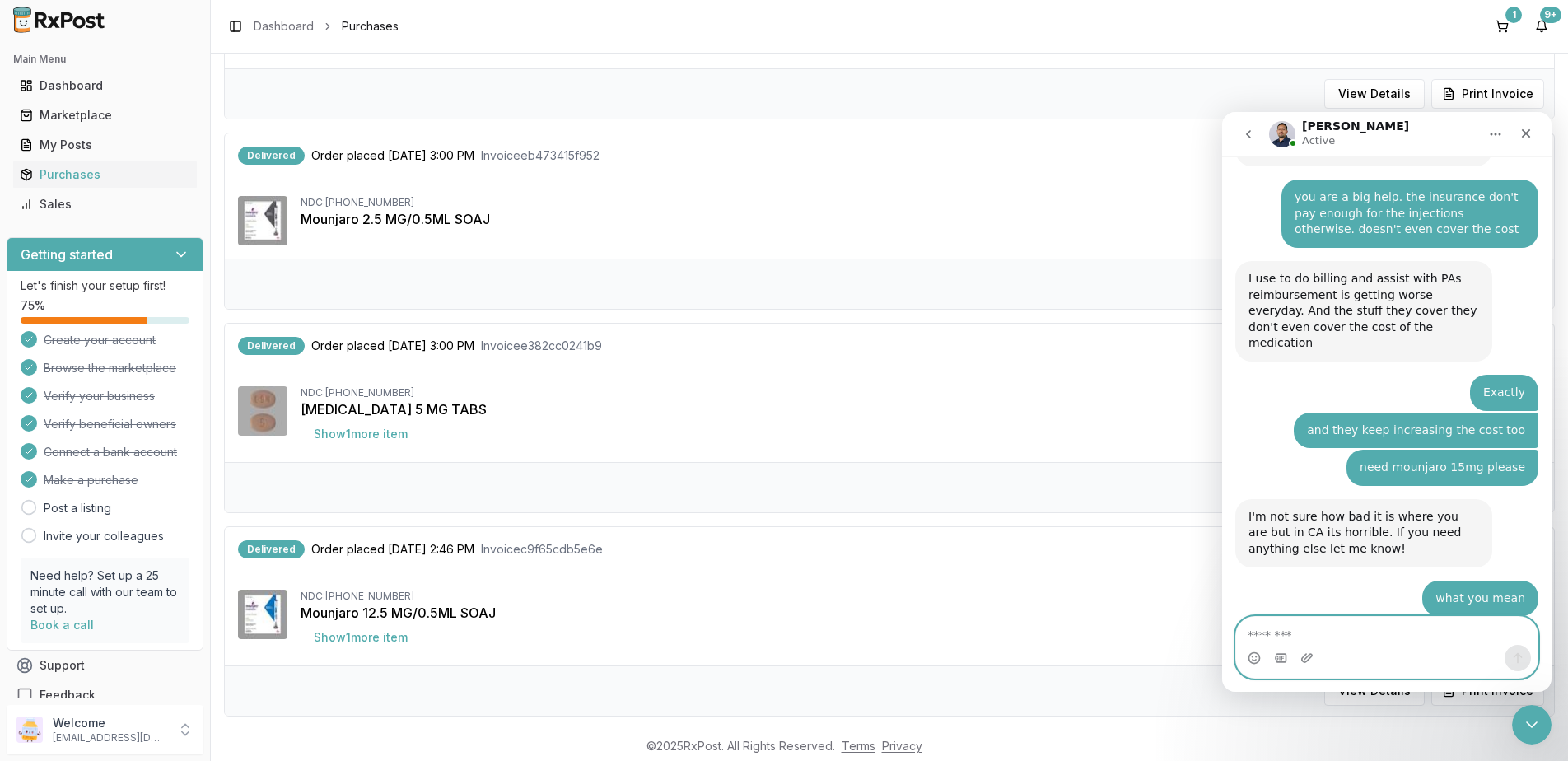
scroll to position [10755, 0]
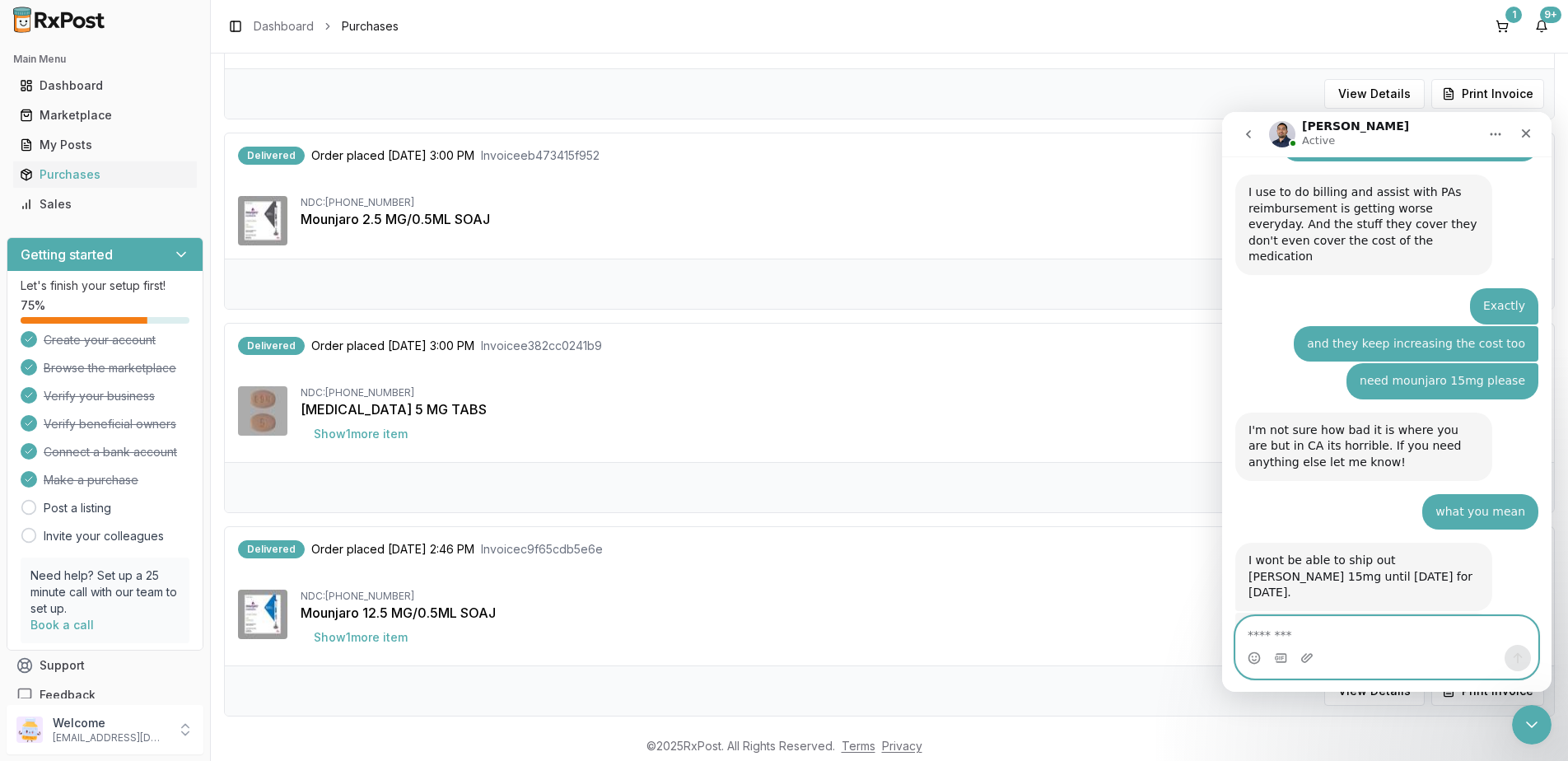
click at [1337, 630] on textarea "Message…" at bounding box center [1387, 631] width 301 height 28
type textarea "*"
type textarea "**********"
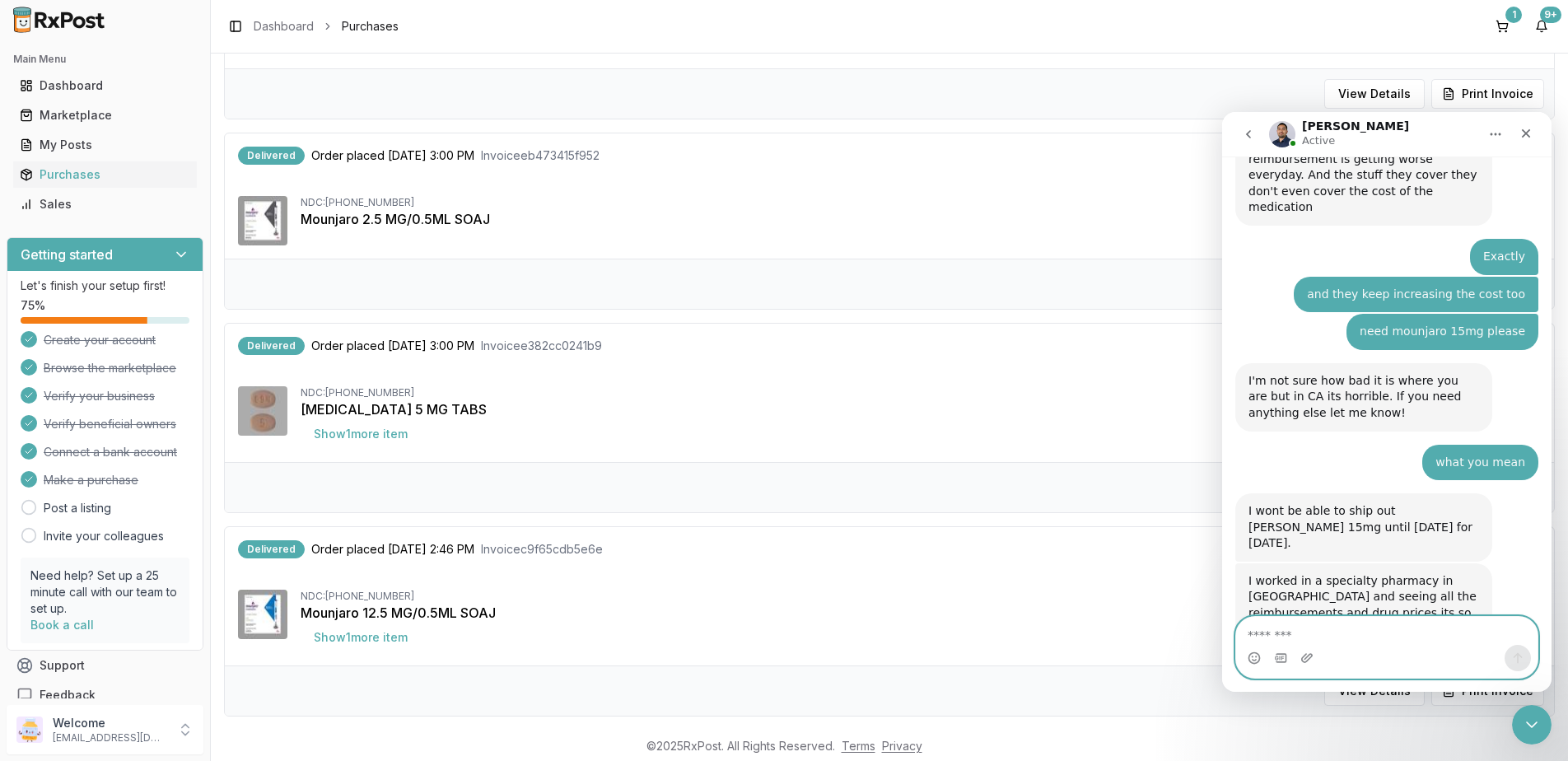
click at [1330, 625] on textarea "Message…" at bounding box center [1387, 631] width 301 height 28
type textarea "**********"
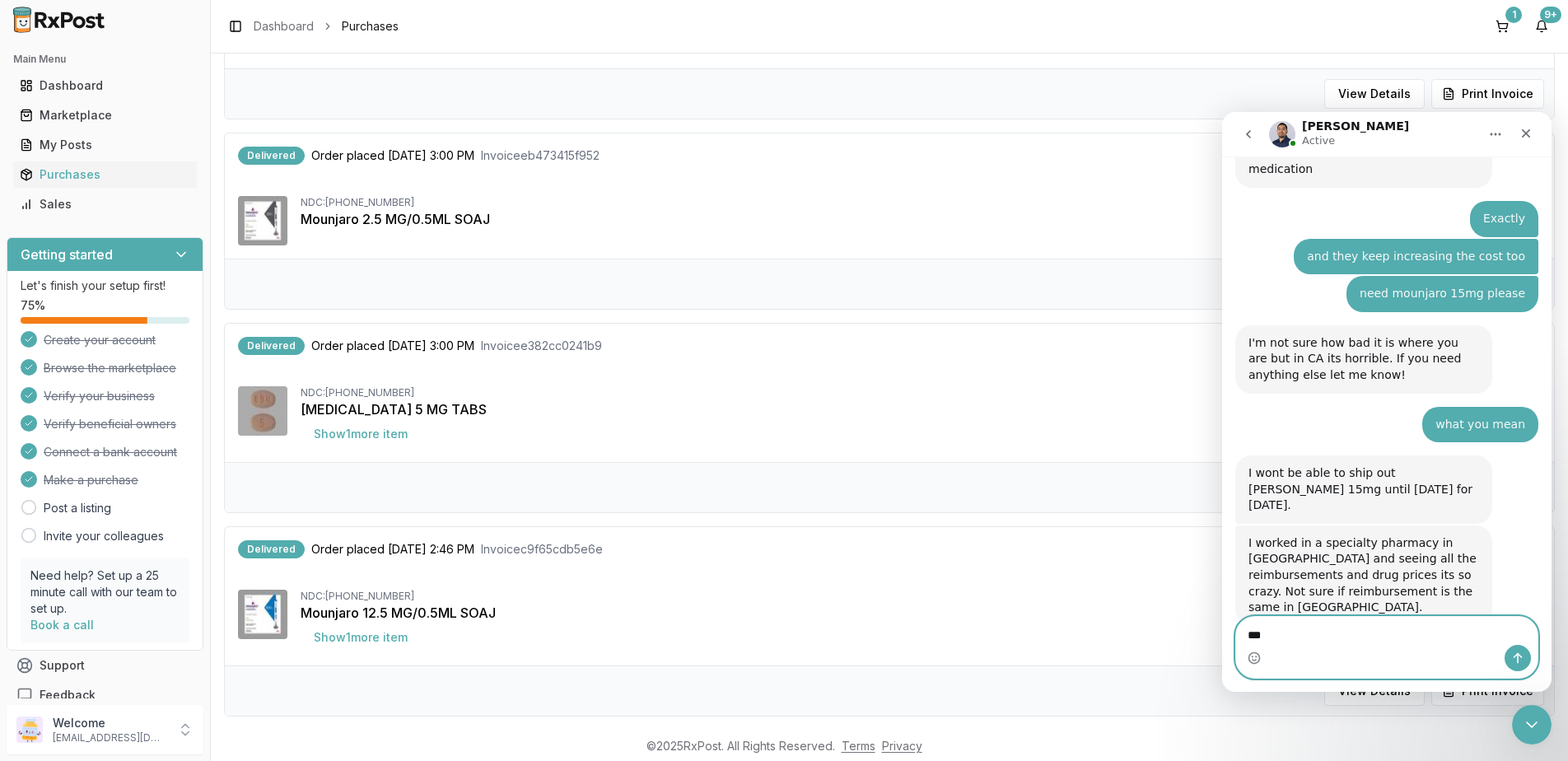
type textarea "****"
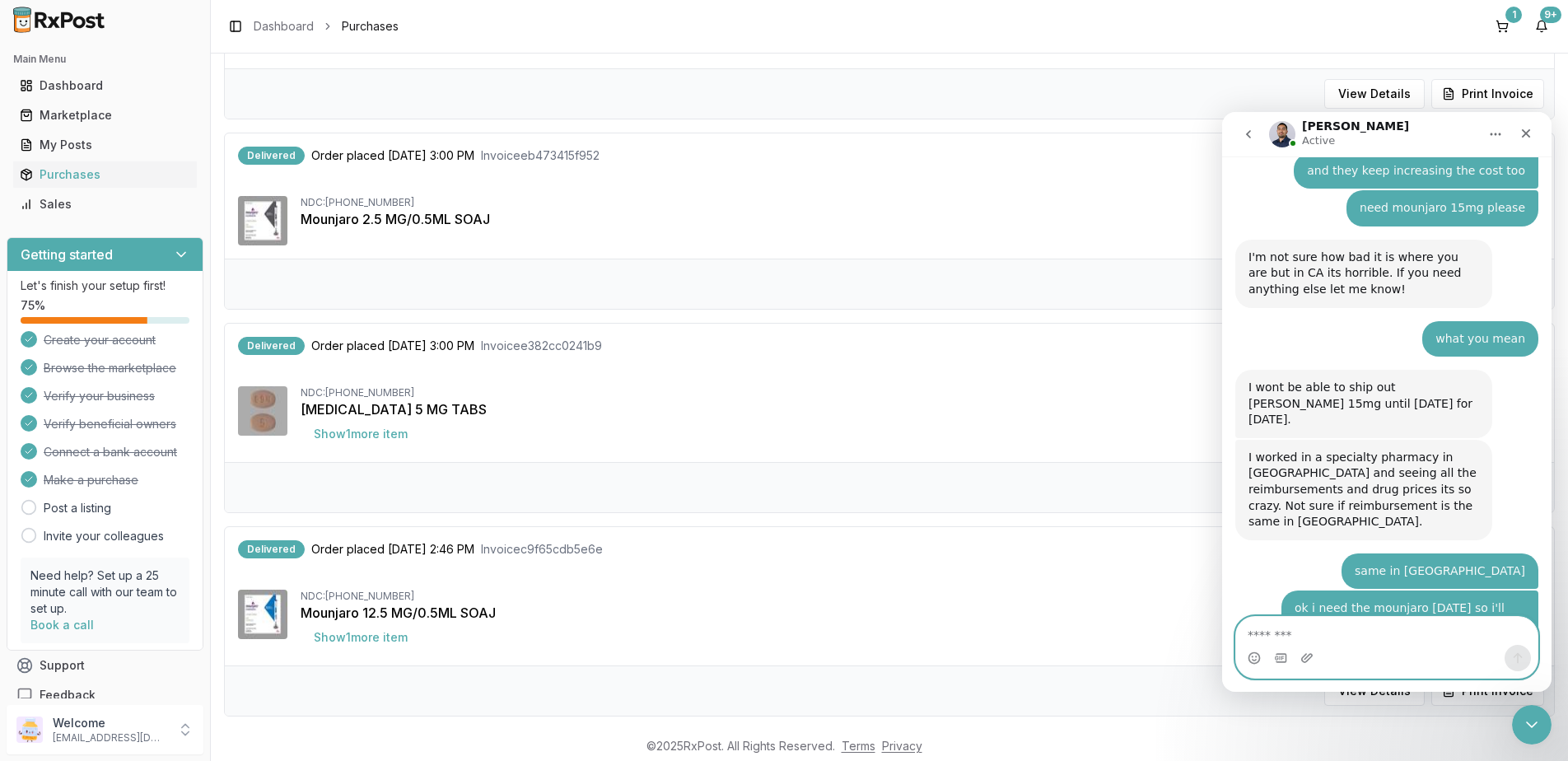
scroll to position [10967, 0]
click at [1293, 631] on textarea "**" at bounding box center [1387, 631] width 301 height 28
type textarea "*"
type textarea "**********"
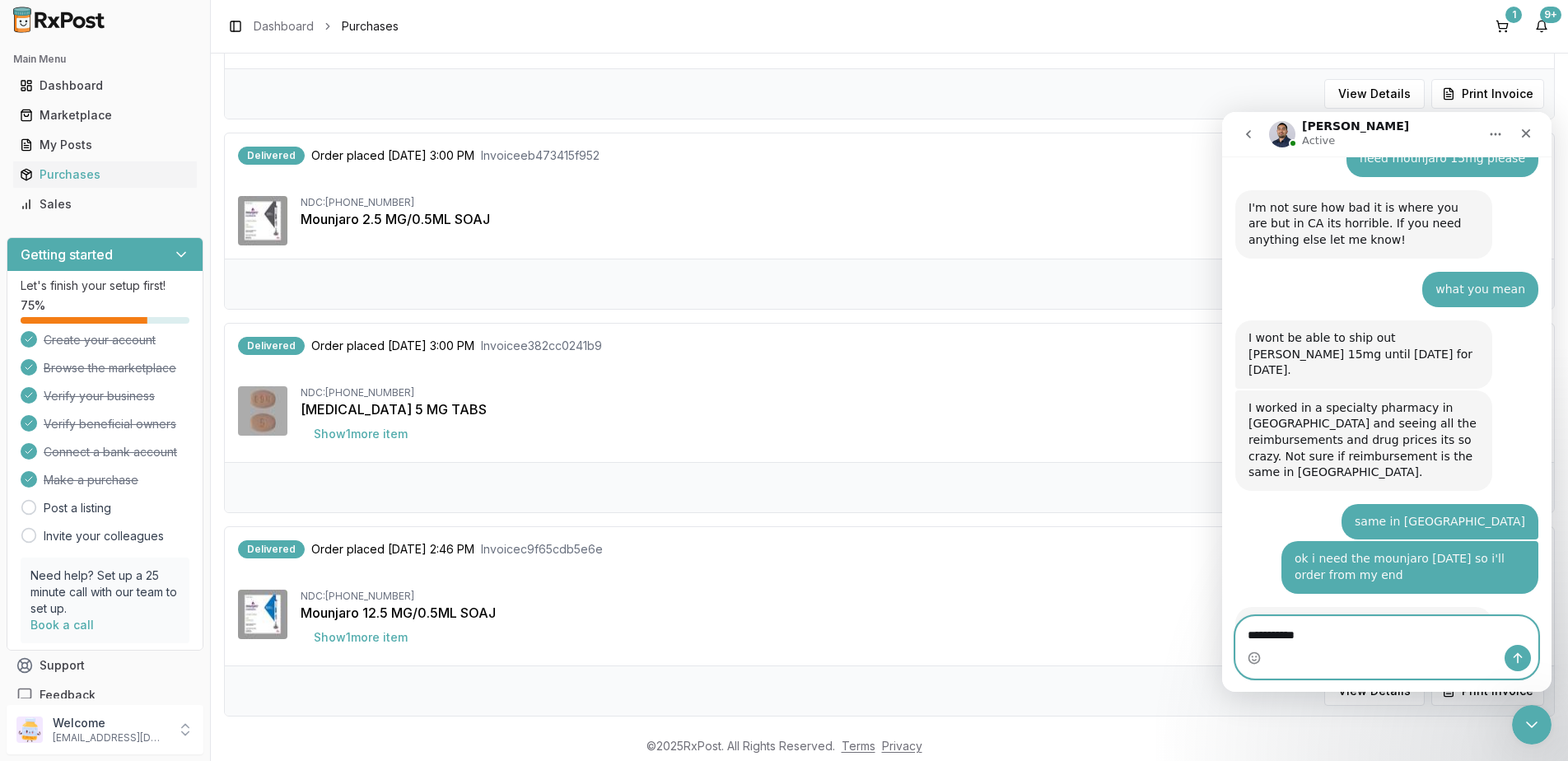
type textarea "**********"
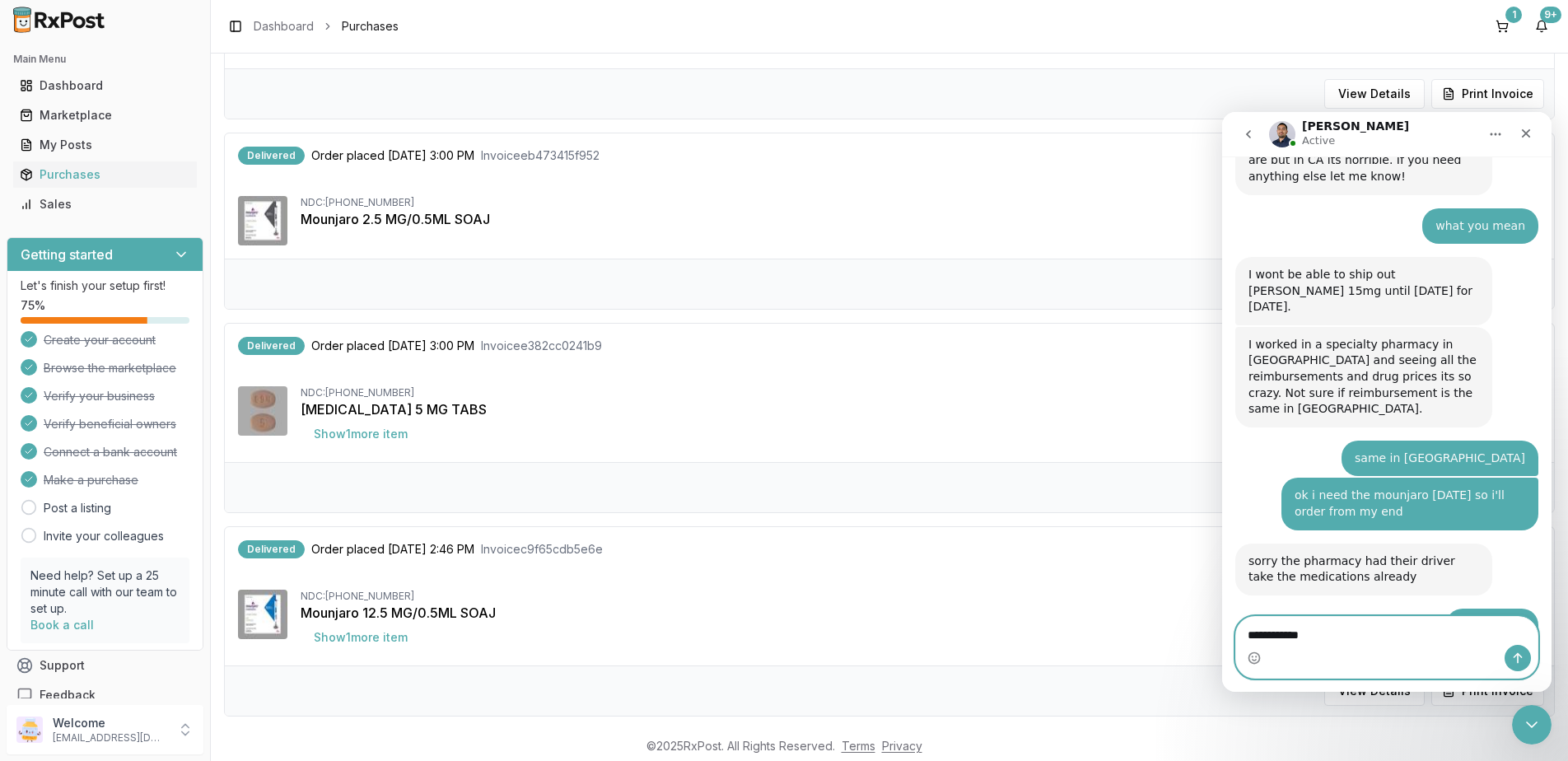
drag, startPoint x: 1390, startPoint y: 634, endPoint x: 874, endPoint y: 633, distance: 516.0
click html "[PERSON_NAME] Active Ask us anything, or share your feedback. [DATE] if you can…"
click at [1376, 637] on textarea "Message…" at bounding box center [1387, 631] width 301 height 28
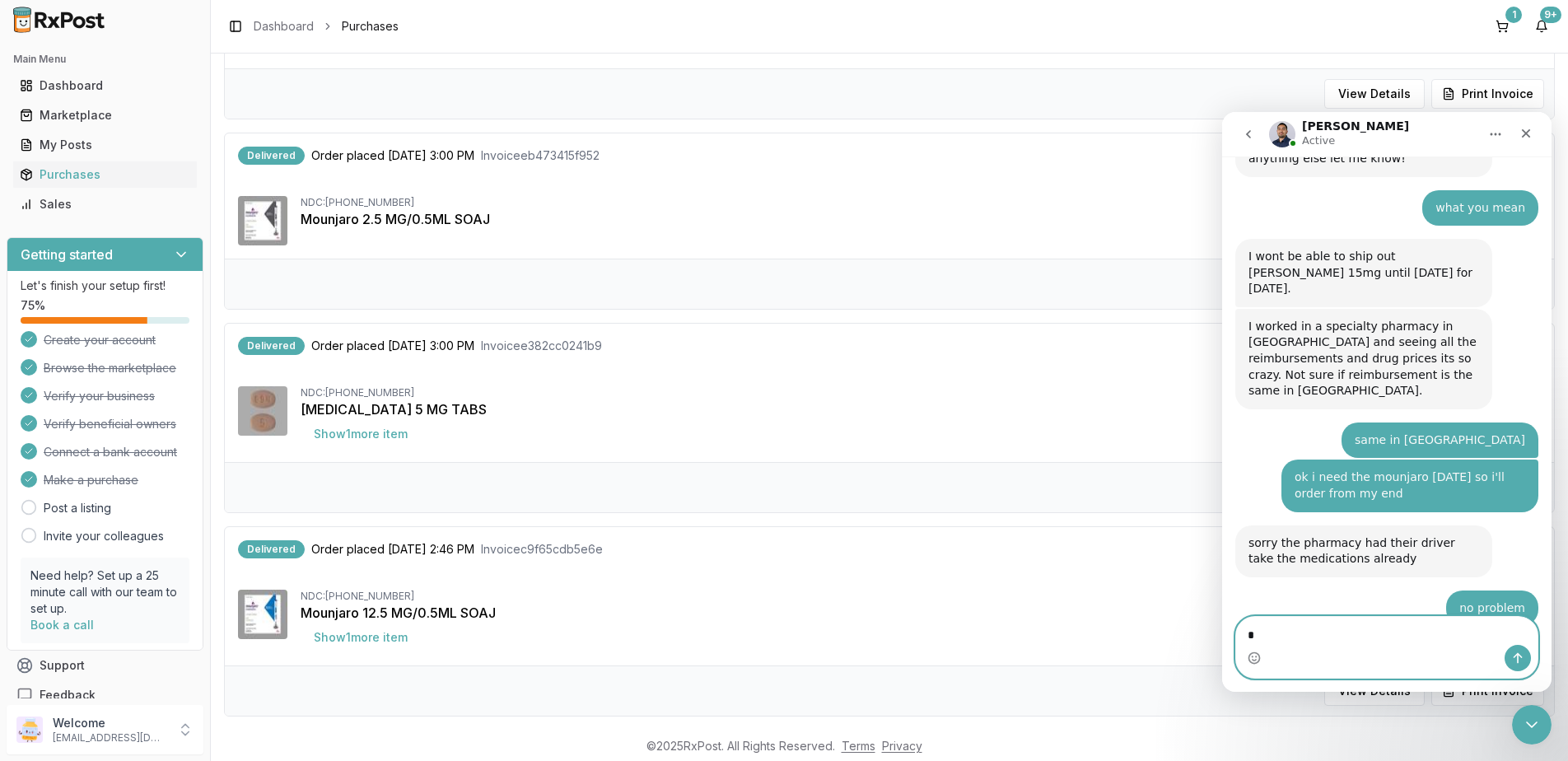
type textarea "**"
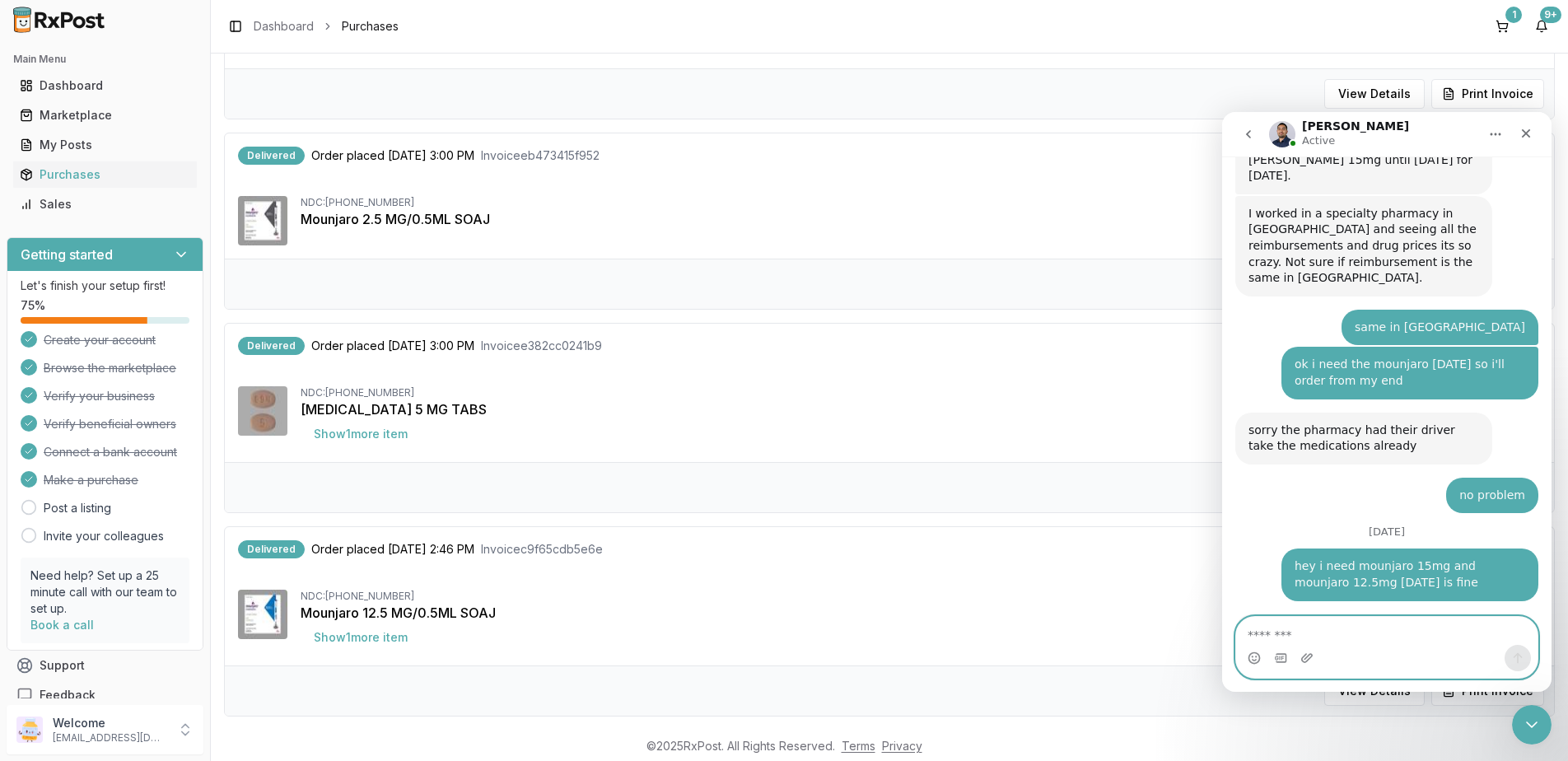
scroll to position [11287, 0]
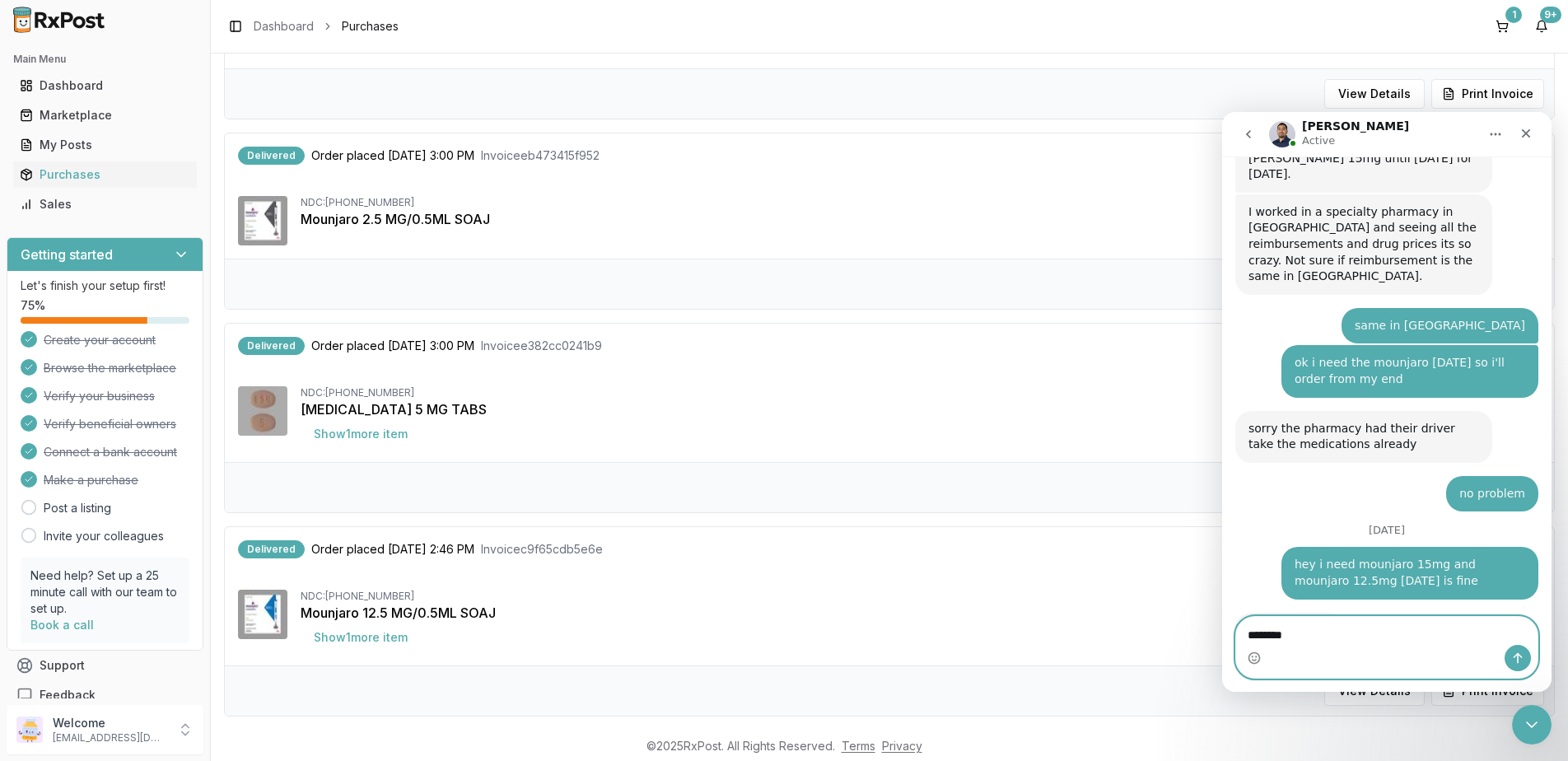
type textarea "*********"
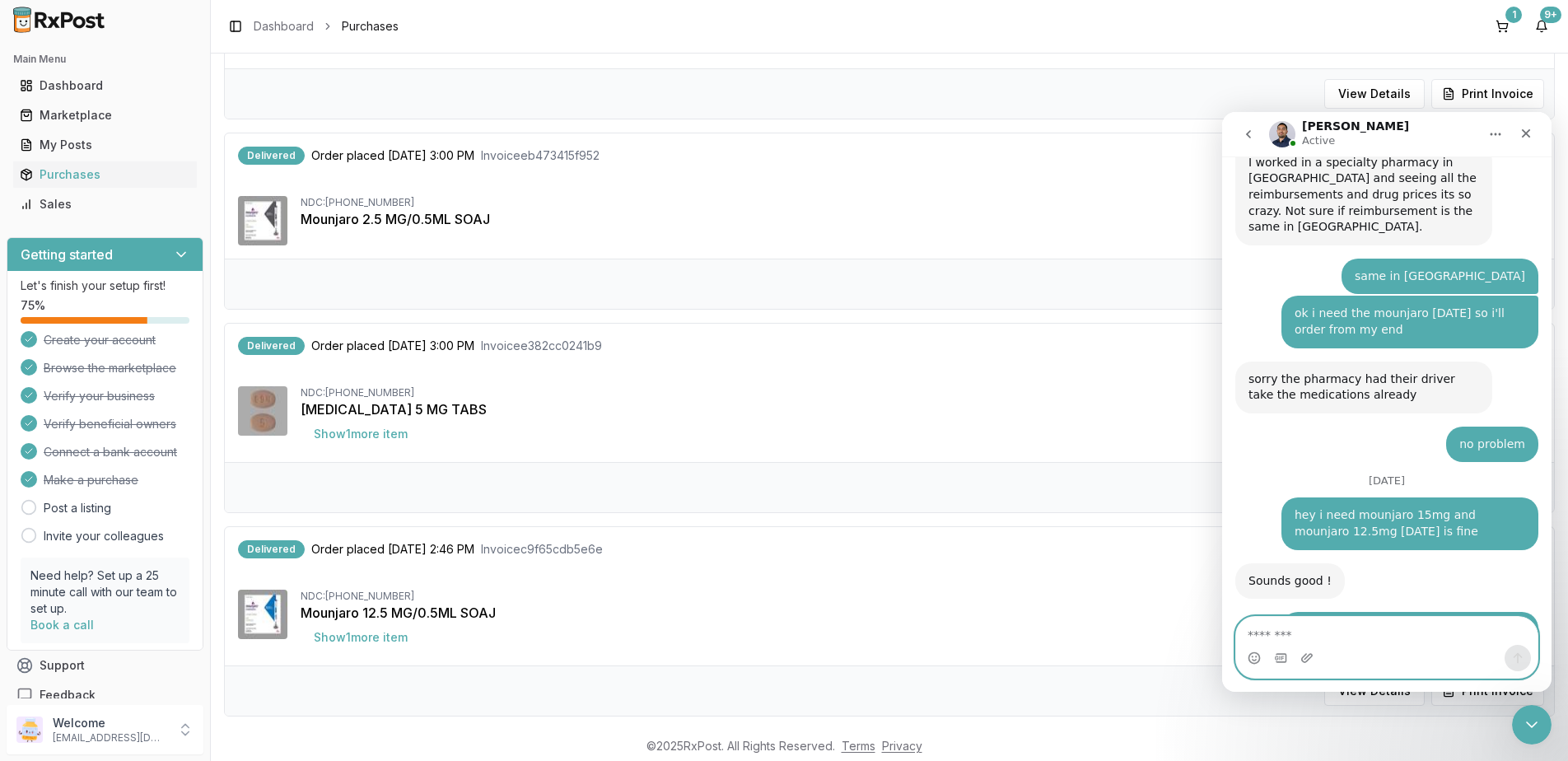
type textarea "*"
type textarea "**********"
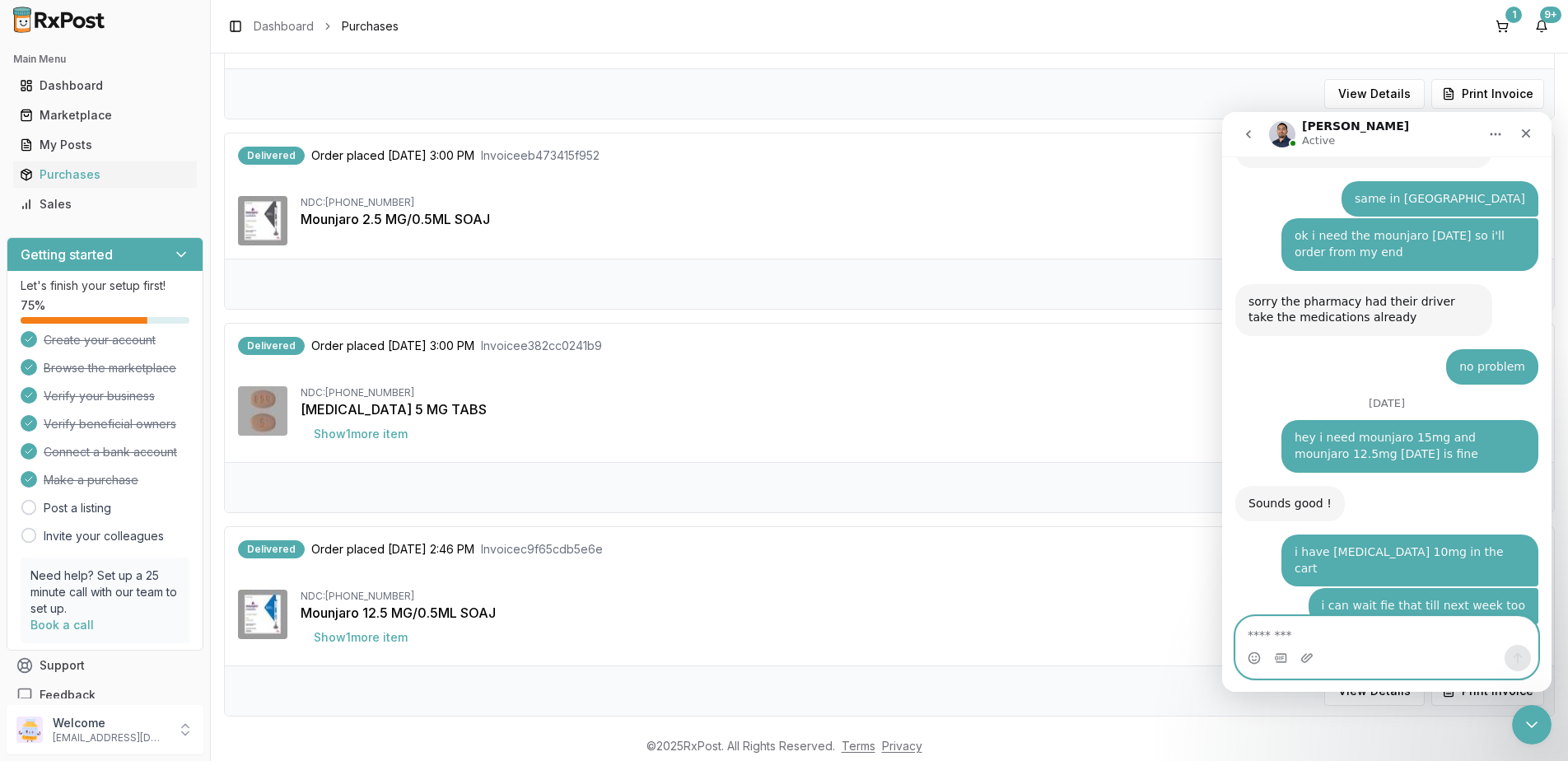
scroll to position [11476, 0]
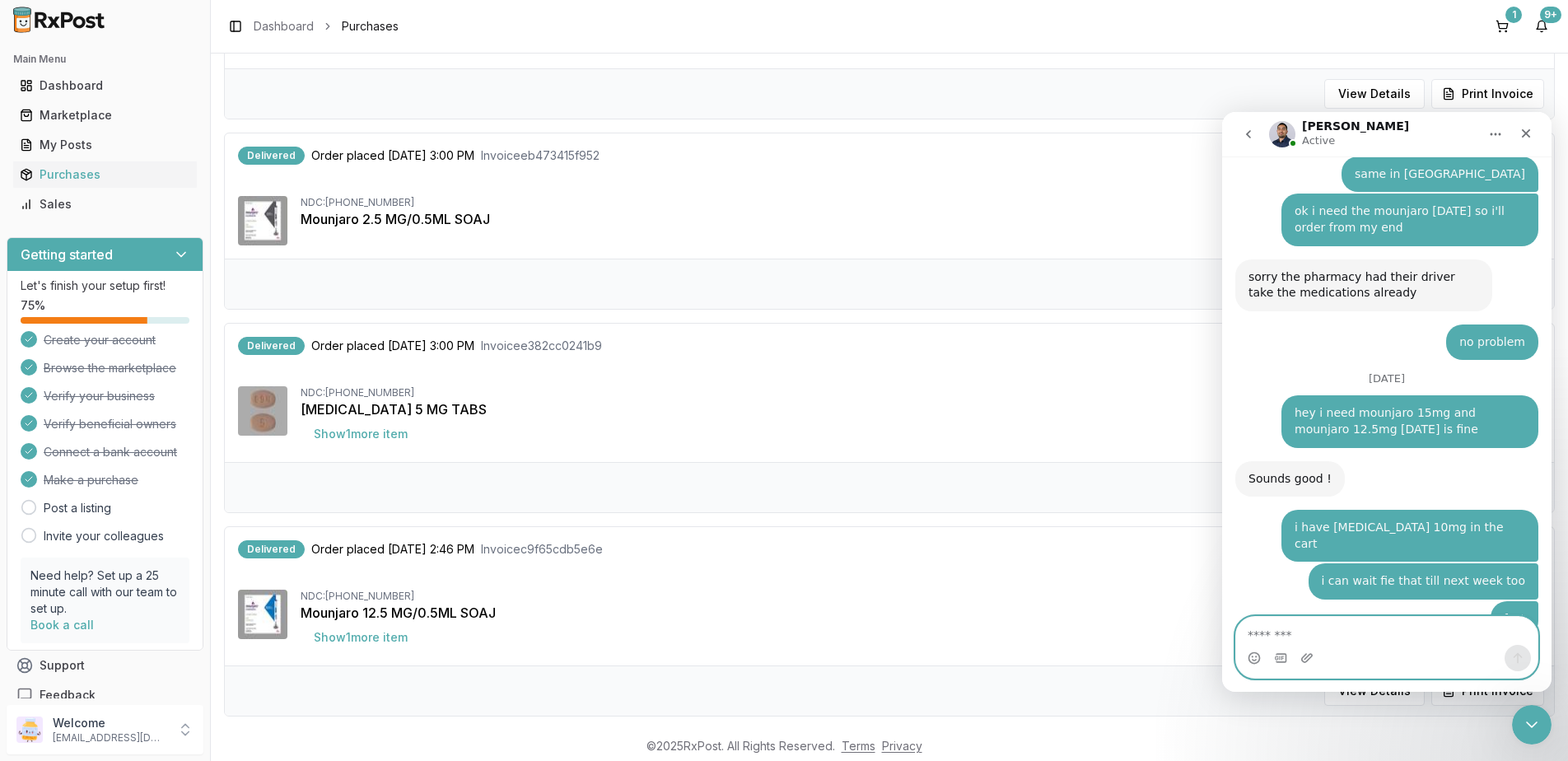
click at [1350, 630] on textarea "Message…" at bounding box center [1387, 631] width 301 height 28
type textarea "**********"
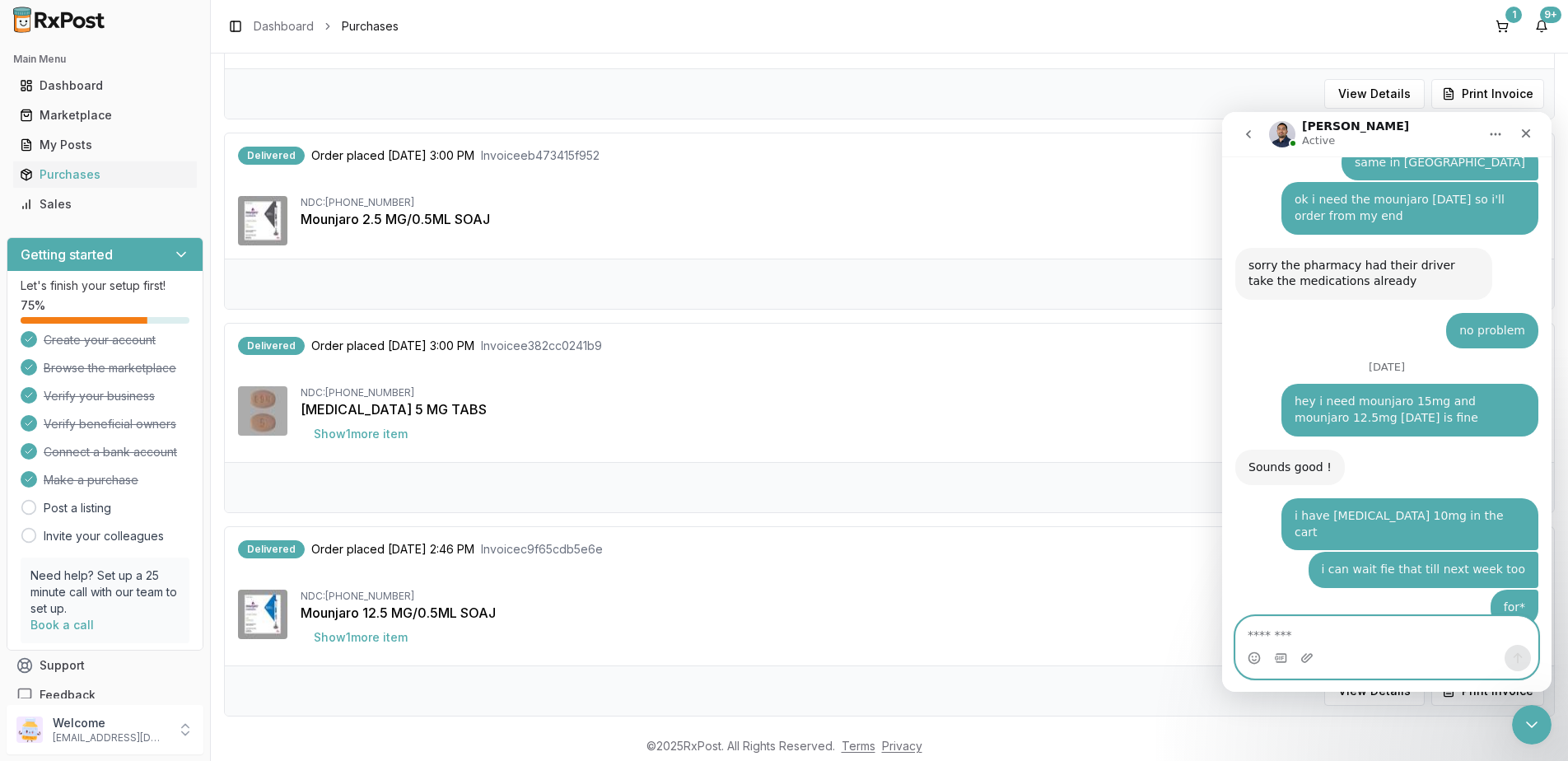
scroll to position [11564, 0]
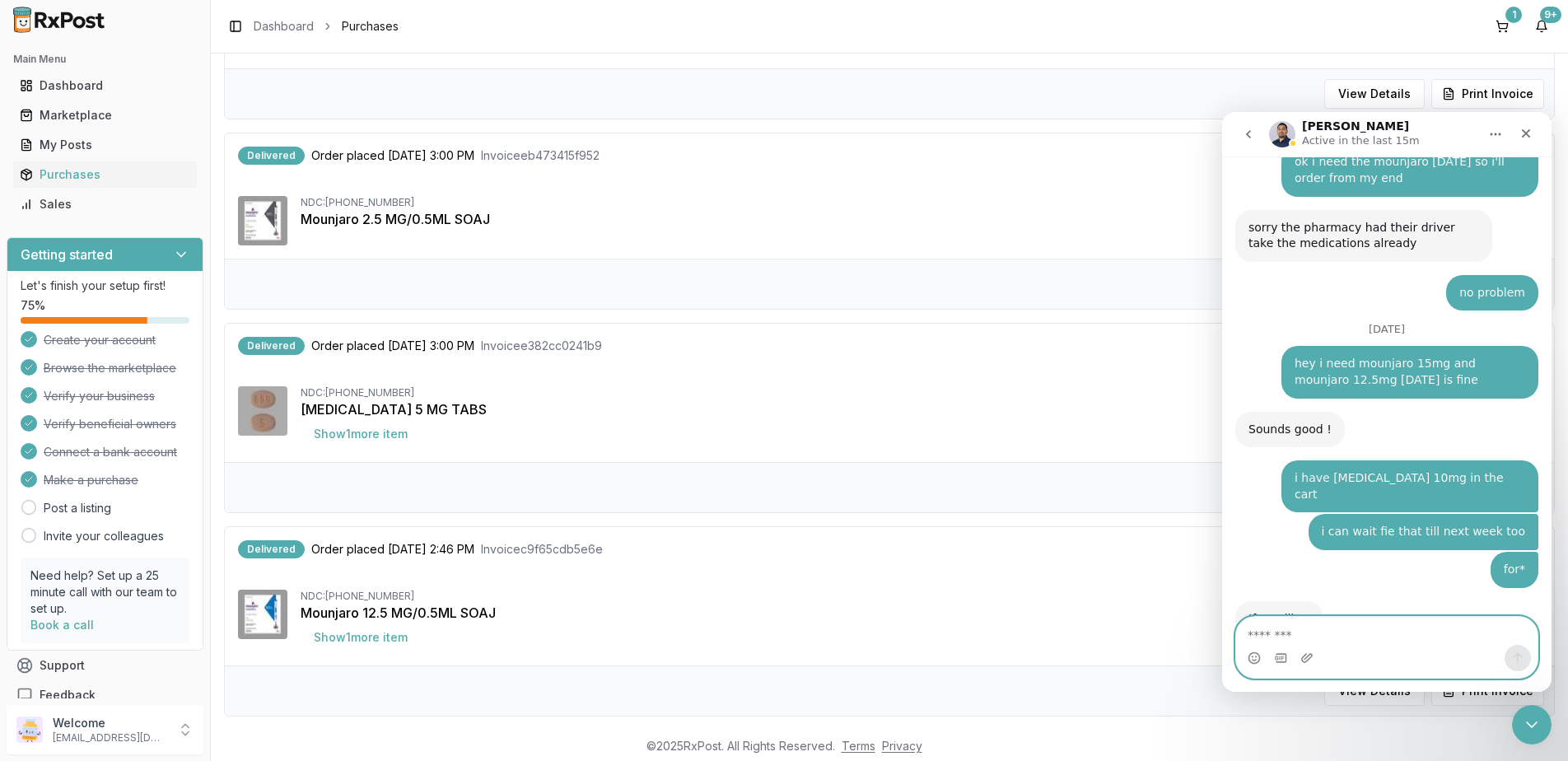
click at [1334, 633] on textarea "Message…" at bounding box center [1387, 631] width 301 height 28
drag, startPoint x: 1376, startPoint y: 640, endPoint x: 1460, endPoint y: 689, distance: 97.2
click at [1376, 640] on textarea "Message…" at bounding box center [1387, 631] width 301 height 28
